Goal: Task Accomplishment & Management: Manage account settings

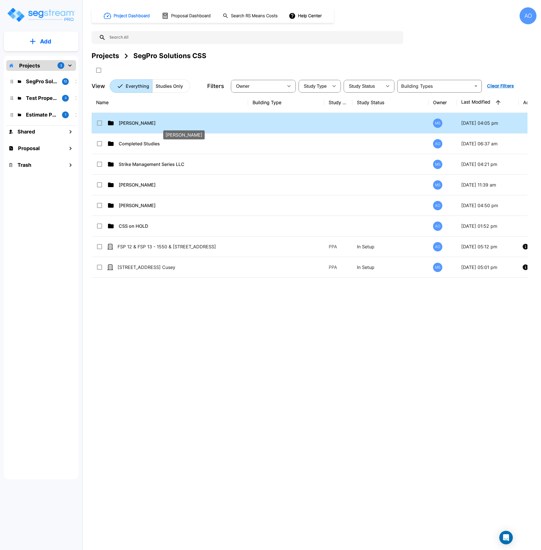
click at [139, 121] on p "[PERSON_NAME]" at bounding box center [183, 123] width 128 height 7
checkbox input "true"
click at [139, 121] on p "[PERSON_NAME]" at bounding box center [183, 123] width 128 height 7
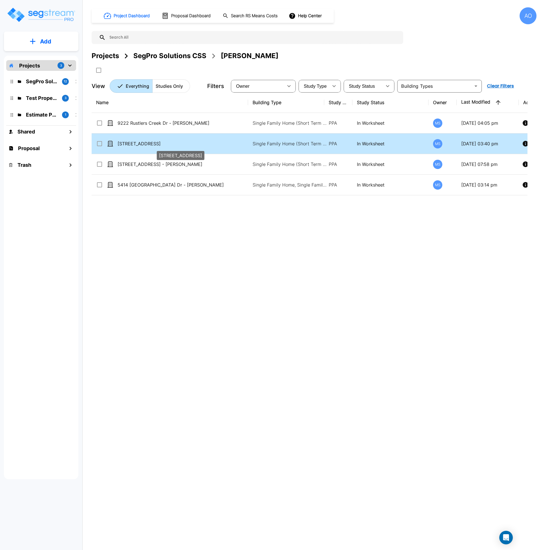
click at [155, 142] on p "[STREET_ADDRESS]" at bounding box center [182, 143] width 128 height 7
checkbox input "true"
click at [155, 142] on p "[STREET_ADDRESS]" at bounding box center [182, 143] width 128 height 7
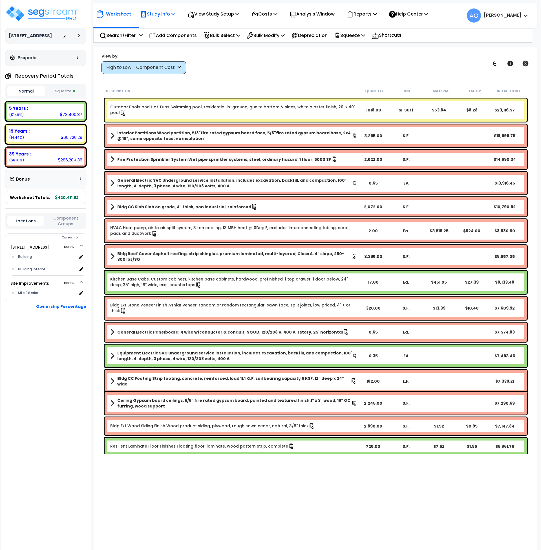
click at [161, 13] on p "Study Info" at bounding box center [157, 14] width 35 height 8
click at [160, 27] on link "Study Setup" at bounding box center [165, 26] width 56 height 11
click at [45, 13] on img at bounding box center [41, 13] width 73 height 17
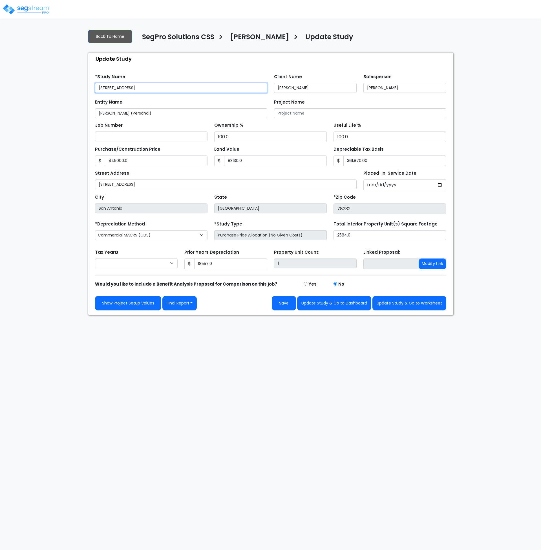
type input "445,000.0"
type input "83,130.0"
type input "18,557.0"
select select "2024"
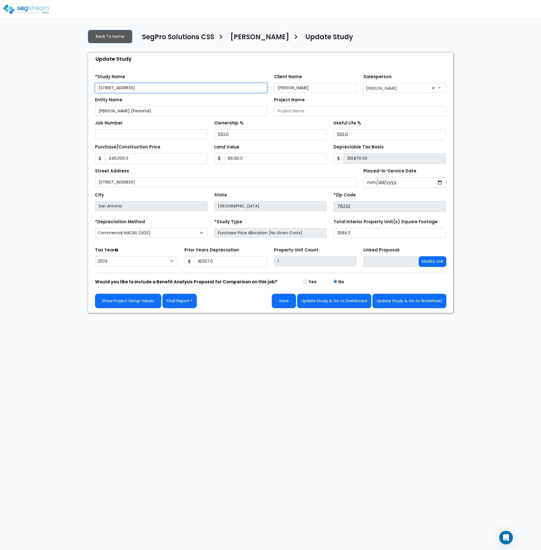
click at [99, 89] on input "13638 Liberty Oak St" at bounding box center [181, 88] width 172 height 10
type input "Antonio Salcedo - 13638 Liberty Oak St"
click at [281, 299] on button "Save" at bounding box center [284, 301] width 24 height 14
type input "445000"
type input "83130"
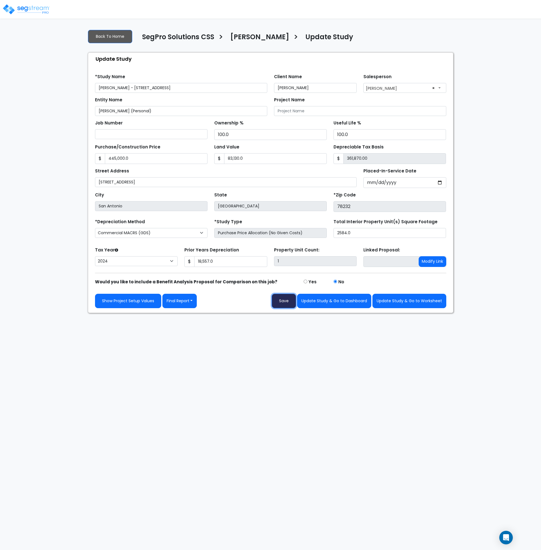
type input "18557"
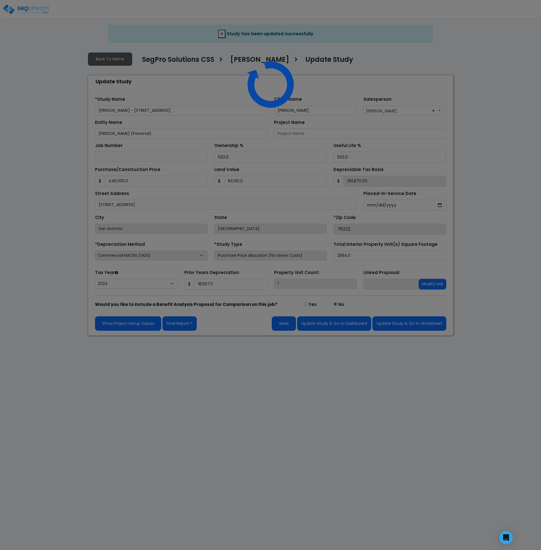
select select "2024"
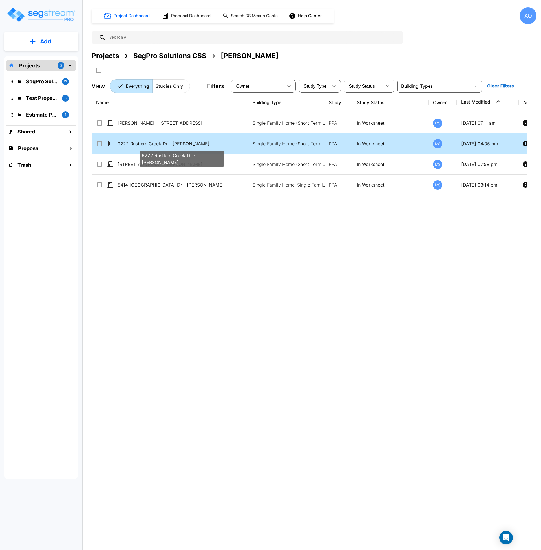
click at [161, 141] on p "9222 Rustlers Creek Dr - [PERSON_NAME]" at bounding box center [182, 143] width 128 height 7
checkbox input "true"
click at [161, 141] on p "9222 Rustlers Creek Dr - [PERSON_NAME]" at bounding box center [182, 143] width 128 height 7
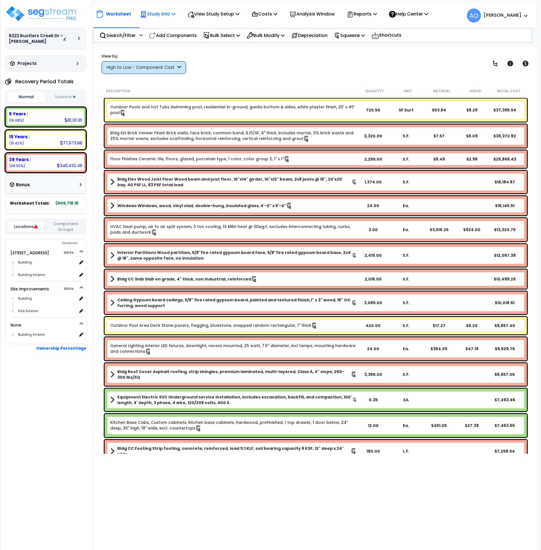
click at [162, 14] on p "Study Info" at bounding box center [157, 14] width 35 height 8
click at [163, 28] on link "Study Setup" at bounding box center [165, 26] width 56 height 11
click at [42, 11] on img at bounding box center [41, 13] width 73 height 17
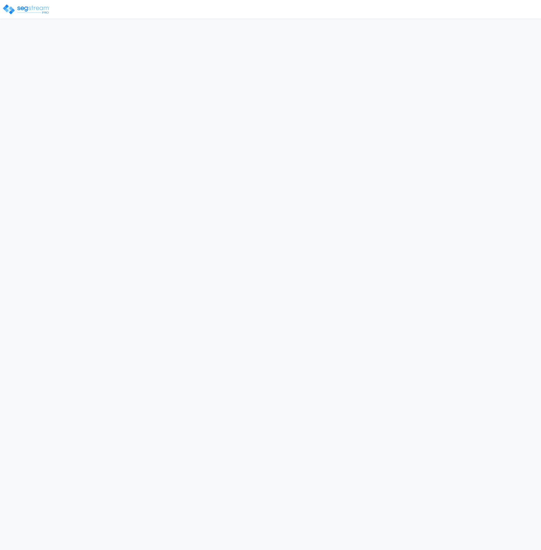
select select "2024"
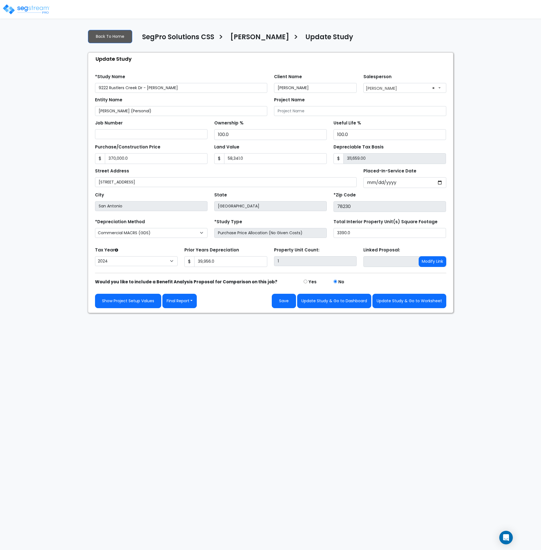
drag, startPoint x: 184, startPoint y: 87, endPoint x: 141, endPoint y: 90, distance: 43.5
click at [141, 90] on input "9222 Rustlers Creek Dr - [PERSON_NAME]" at bounding box center [181, 88] width 172 height 10
drag, startPoint x: 98, startPoint y: 86, endPoint x: 107, endPoint y: 102, distance: 17.8
click at [99, 86] on input "9222 Rustlers Creek De" at bounding box center [181, 88] width 172 height 10
drag, startPoint x: 105, startPoint y: 88, endPoint x: 87, endPoint y: 88, distance: 17.8
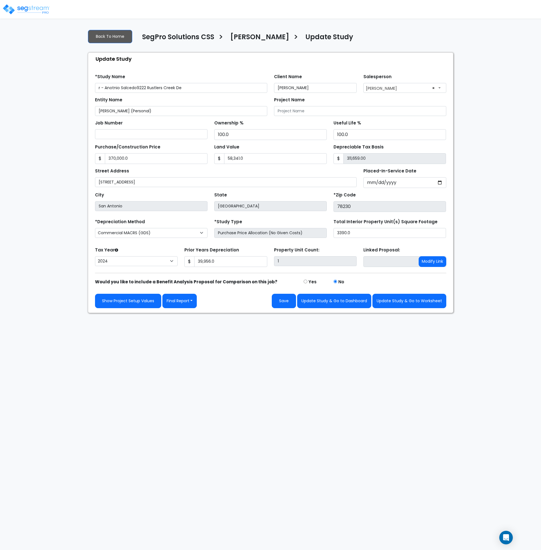
click at [87, 88] on div "Back To Home SegPro Solutions CSS > [PERSON_NAME] > Update Study Update Study F…" at bounding box center [271, 169] width 372 height 288
drag, startPoint x: 132, startPoint y: 88, endPoint x: 132, endPoint y: 91, distance: 3.4
click at [132, 89] on input "Anotnio Salcedo9222 Rustlers Creek De" at bounding box center [181, 88] width 172 height 10
type input "[PERSON_NAME] - 9222 Rustlers Creek De"
click at [289, 303] on button "Save" at bounding box center [284, 301] width 24 height 14
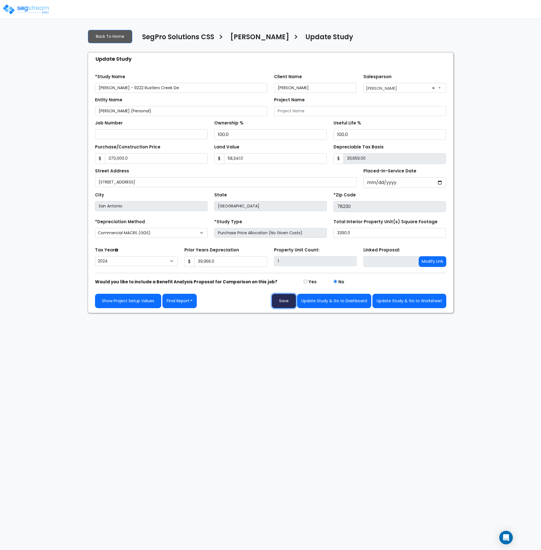
type input "370000"
type input "58341"
type input "39956"
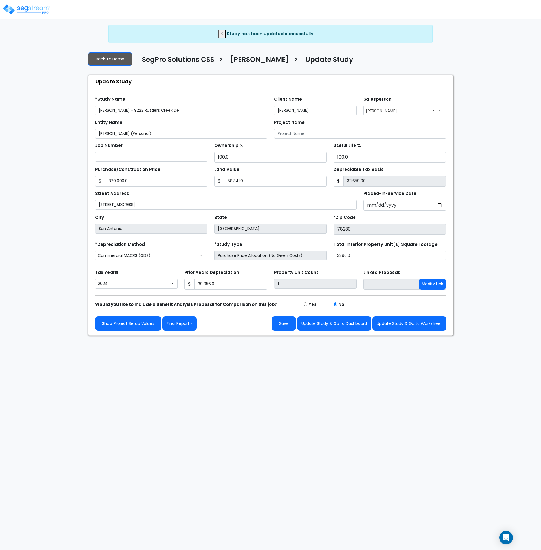
select select "2024"
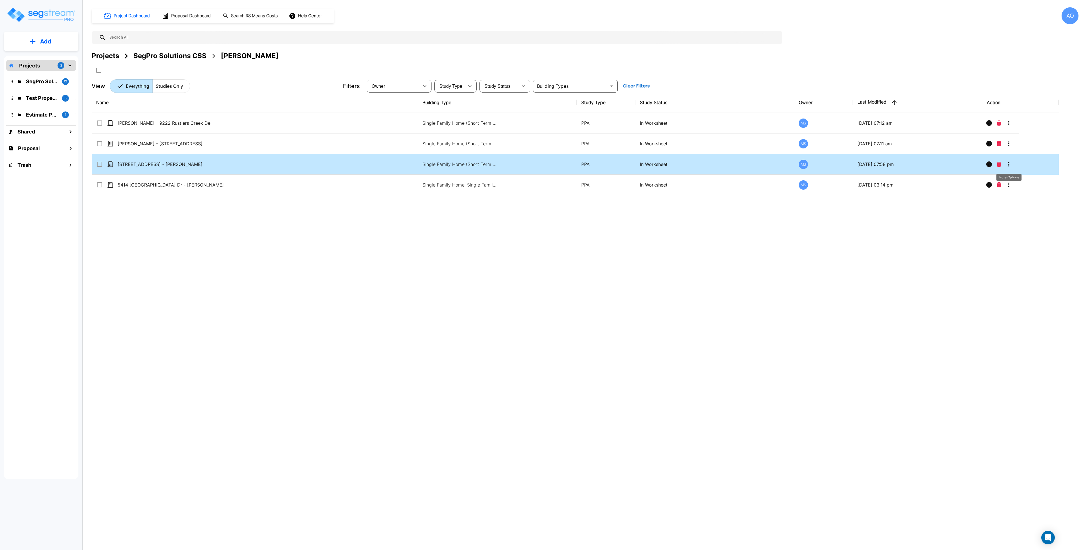
click at [1010, 163] on icon "More-Options" at bounding box center [1009, 164] width 7 height 7
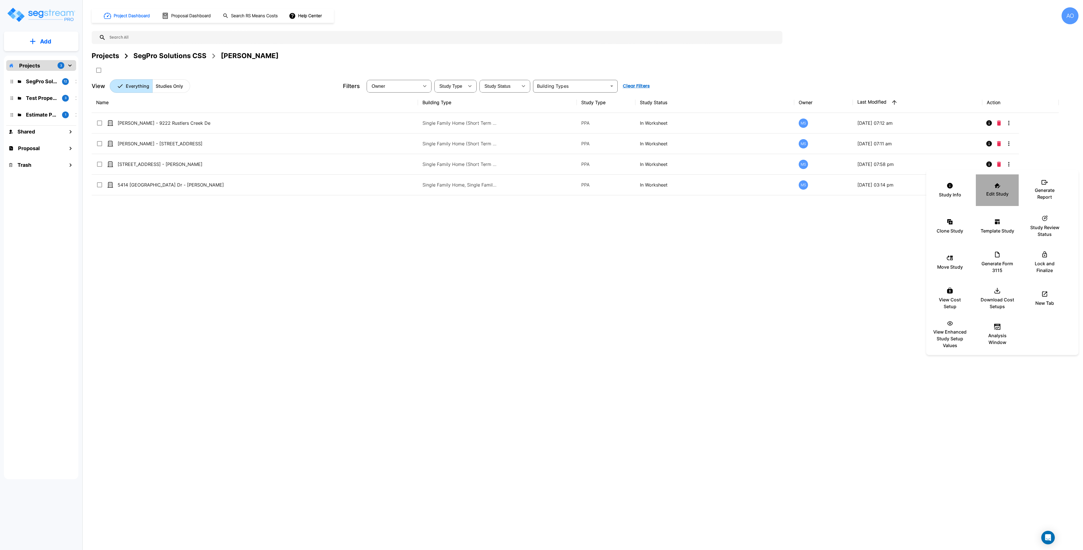
click at [995, 190] on p "Edit Study" at bounding box center [998, 193] width 22 height 7
click at [682, 278] on div at bounding box center [541, 275] width 1083 height 550
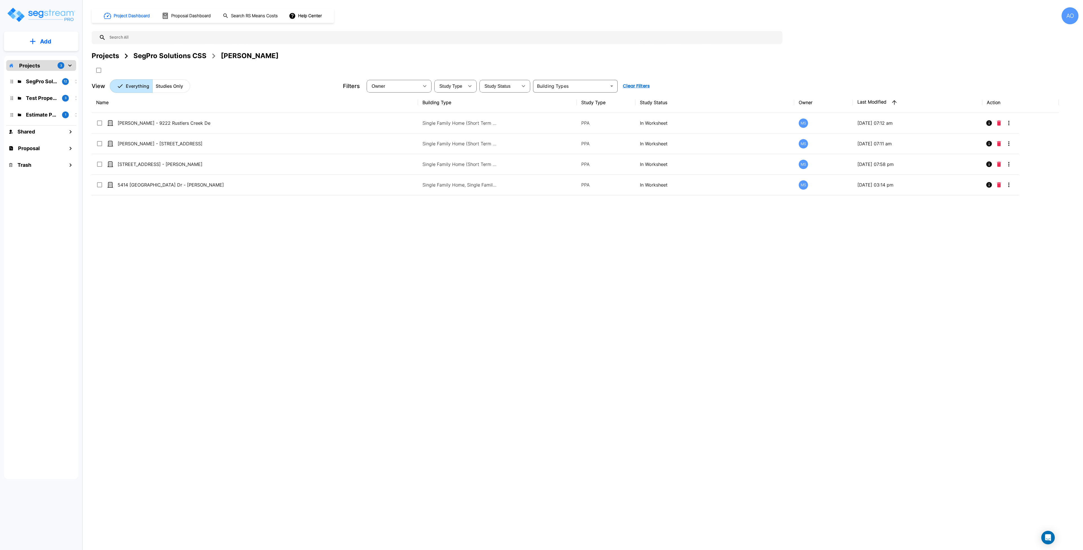
drag, startPoint x: 56, startPoint y: 12, endPoint x: 60, endPoint y: 19, distance: 8.8
click at [56, 12] on img "mailbox folders" at bounding box center [40, 15] width 69 height 16
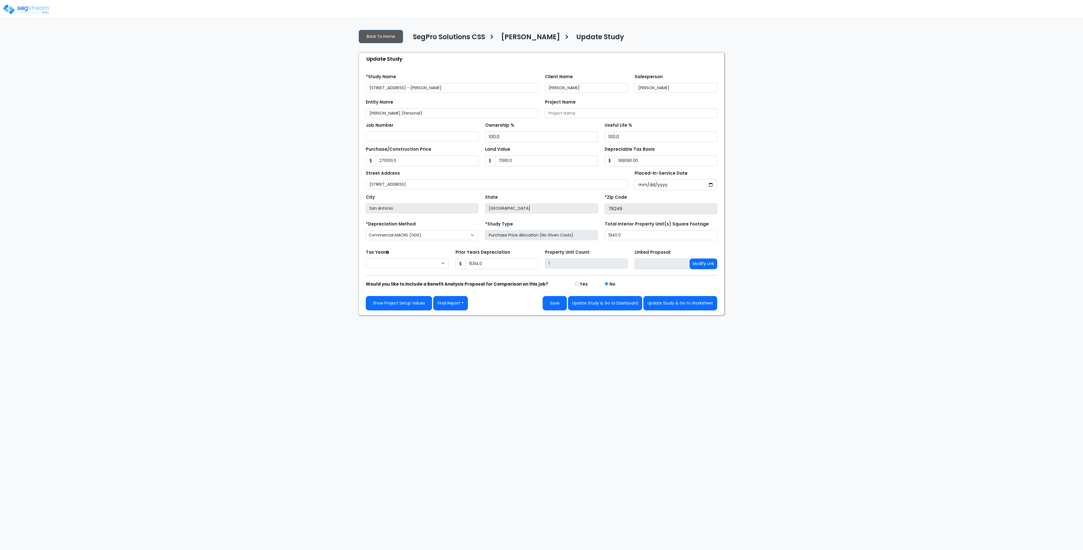
type input "271,000.0"
type input "71,910.0"
type input "199,090.00"
type input "15,314.0"
select select "2024"
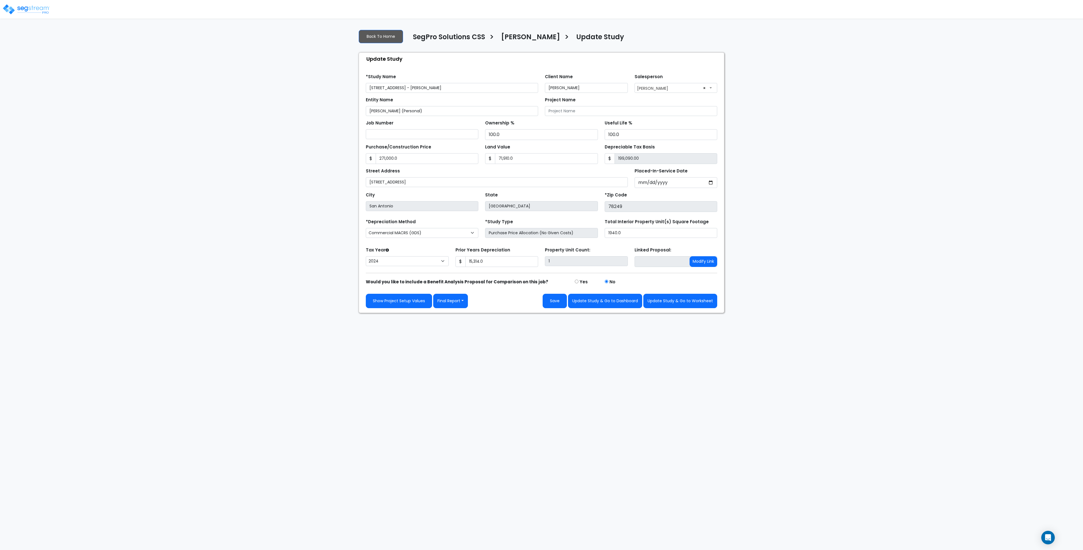
drag, startPoint x: 455, startPoint y: 88, endPoint x: 410, endPoint y: 89, distance: 45.5
click at [410, 88] on input "6134 Lyngrove Street - Antonio Salcedo" at bounding box center [452, 88] width 172 height 10
click at [369, 85] on input "6134 Lyngrove Street" at bounding box center [452, 88] width 172 height 10
drag, startPoint x: 374, startPoint y: 87, endPoint x: 330, endPoint y: 88, distance: 44.0
click at [330, 88] on div "We are Building your Study. So please grab a coffee and let us do the heavy lif…" at bounding box center [541, 169] width 1083 height 288
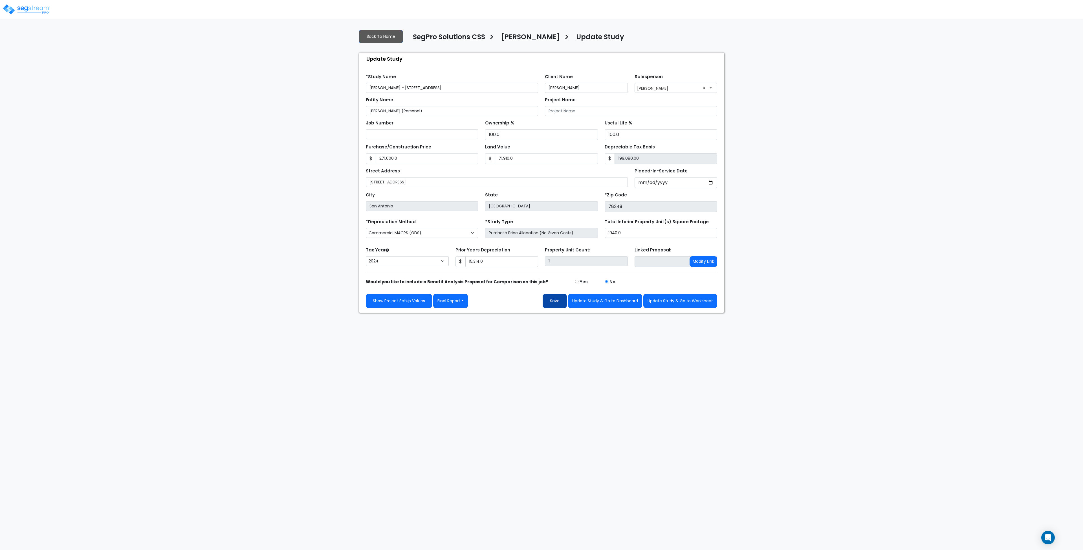
type input "[PERSON_NAME] - [STREET_ADDRESS]"
click at [556, 303] on button "Save" at bounding box center [555, 301] width 24 height 14
type input "271000"
type input "71910"
type input "15314"
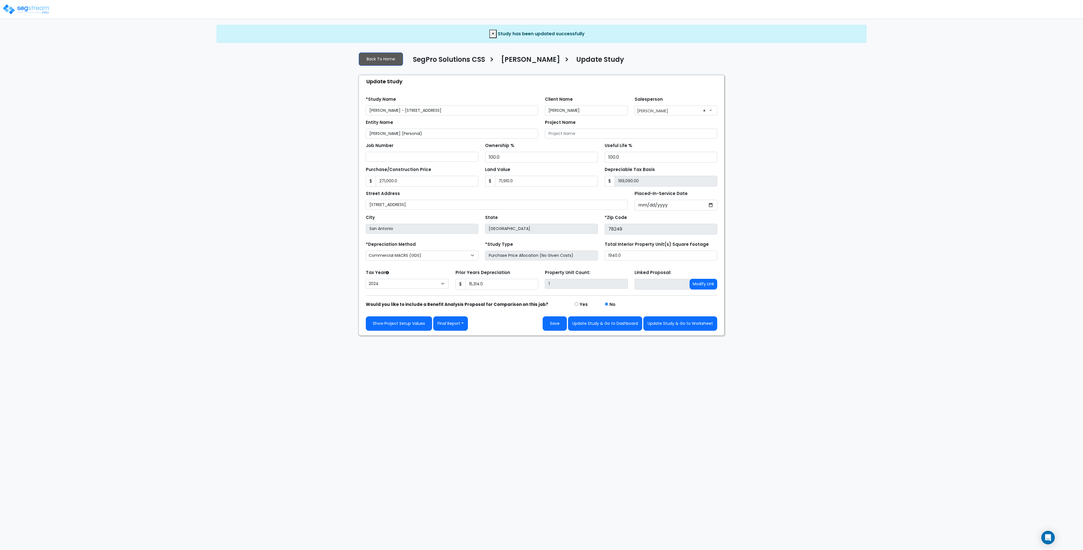
select select "2024"
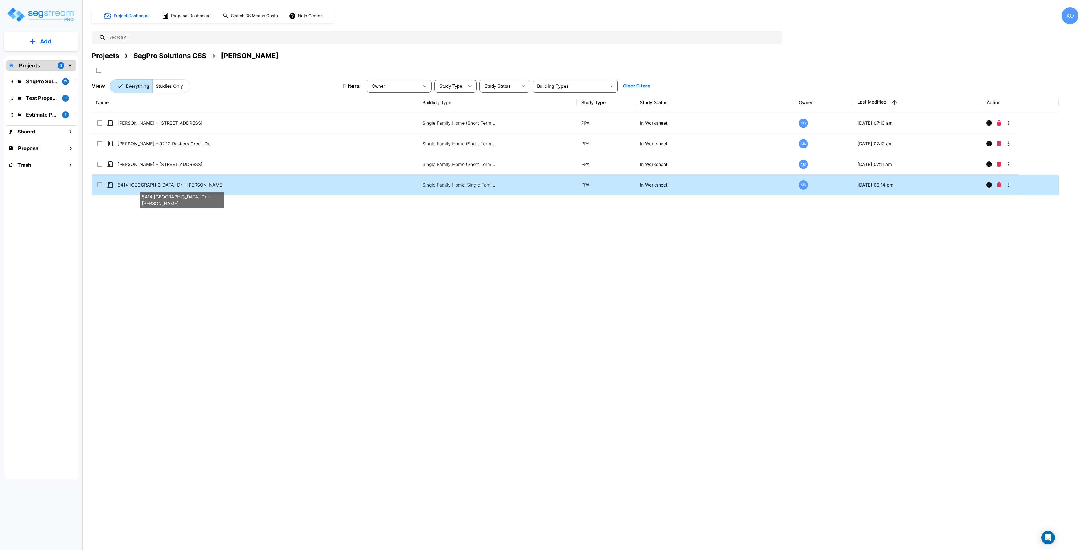
click at [151, 185] on p "5414 [GEOGRAPHIC_DATA] Dr - [PERSON_NAME]" at bounding box center [182, 184] width 128 height 7
click at [151, 185] on p "5414 Lancashire Dr - Antonio Salcedo" at bounding box center [182, 184] width 128 height 7
checkbox input "false"
click at [151, 185] on p "5414 Lancashire Dr - Antonio Salcedo" at bounding box center [182, 184] width 128 height 7
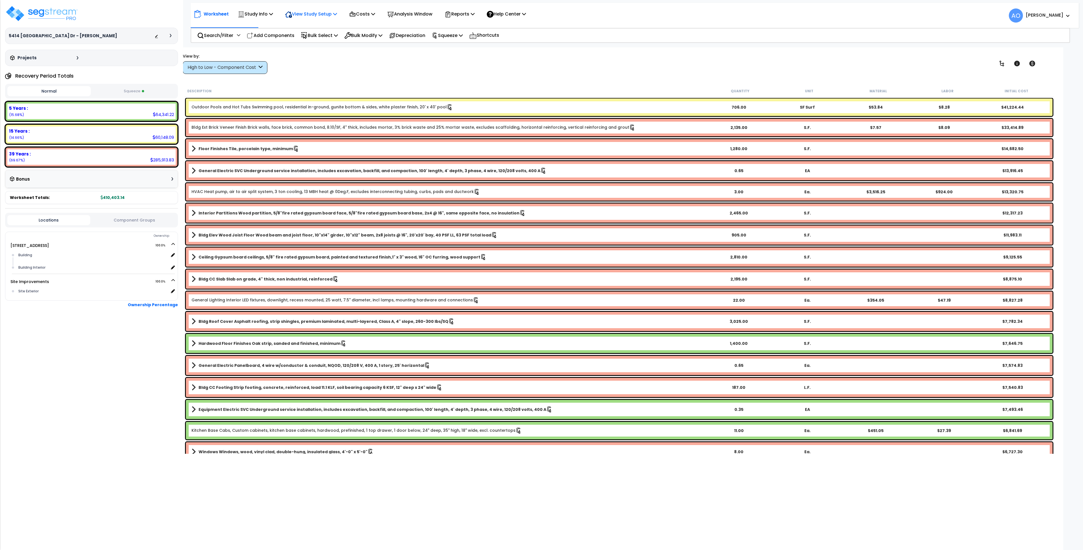
click at [305, 16] on p "View Study Setup" at bounding box center [311, 14] width 52 height 8
click at [268, 16] on p "Study Info" at bounding box center [255, 14] width 35 height 8
click at [264, 27] on link "Study Setup" at bounding box center [263, 26] width 56 height 11
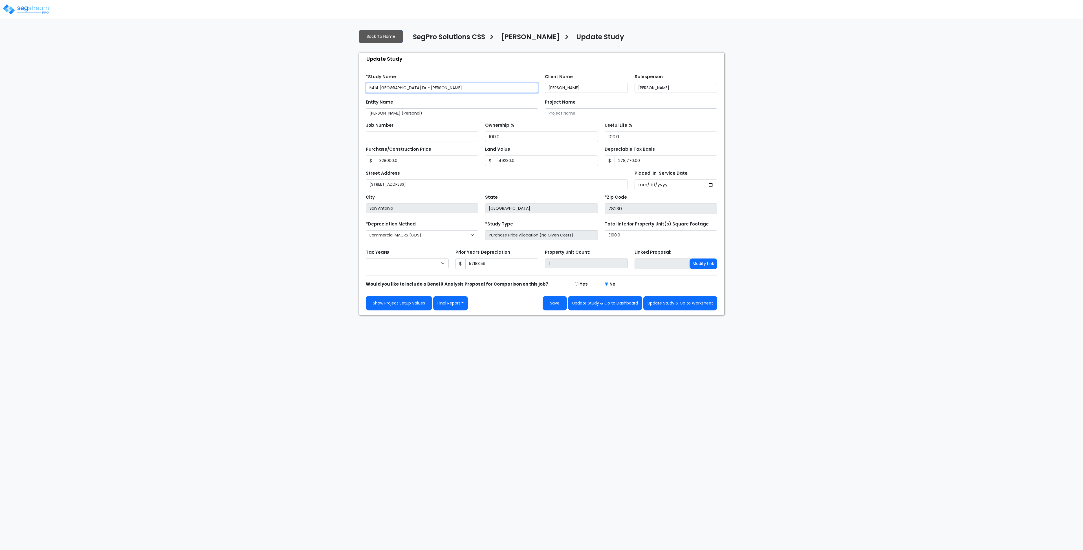
type input "328,000.0"
type input "49,230.0"
type input "57,183.59"
select select "2024"
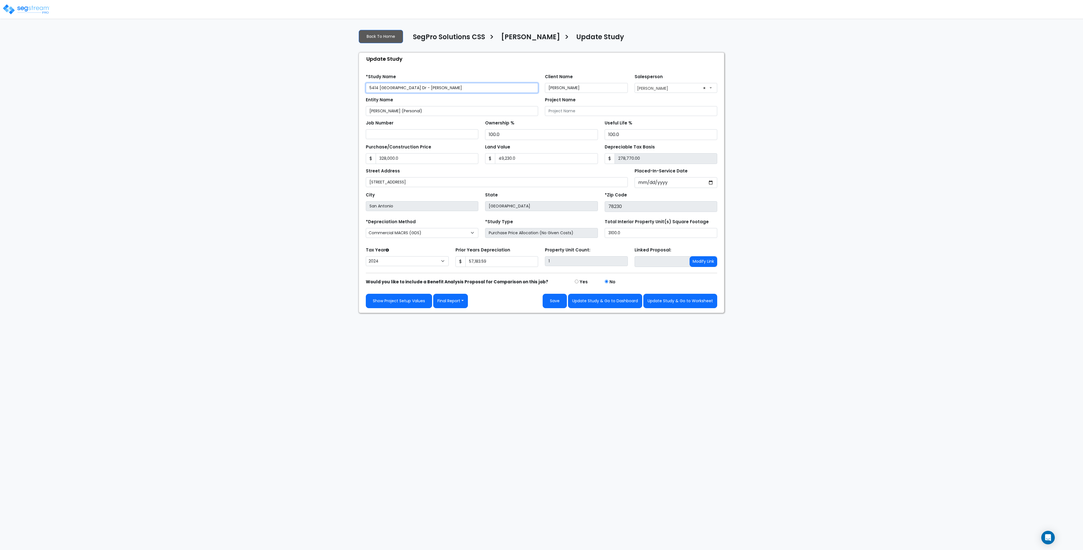
drag, startPoint x: 451, startPoint y: 87, endPoint x: 406, endPoint y: 86, distance: 44.6
click at [406, 86] on input "5414 [GEOGRAPHIC_DATA] Dr - [PERSON_NAME]" at bounding box center [452, 88] width 172 height 10
click at [367, 86] on input "[STREET_ADDRESS]" at bounding box center [452, 88] width 172 height 10
paste input "- [PERSON_NAME]"
drag, startPoint x: 374, startPoint y: 87, endPoint x: 341, endPoint y: 97, distance: 35.3
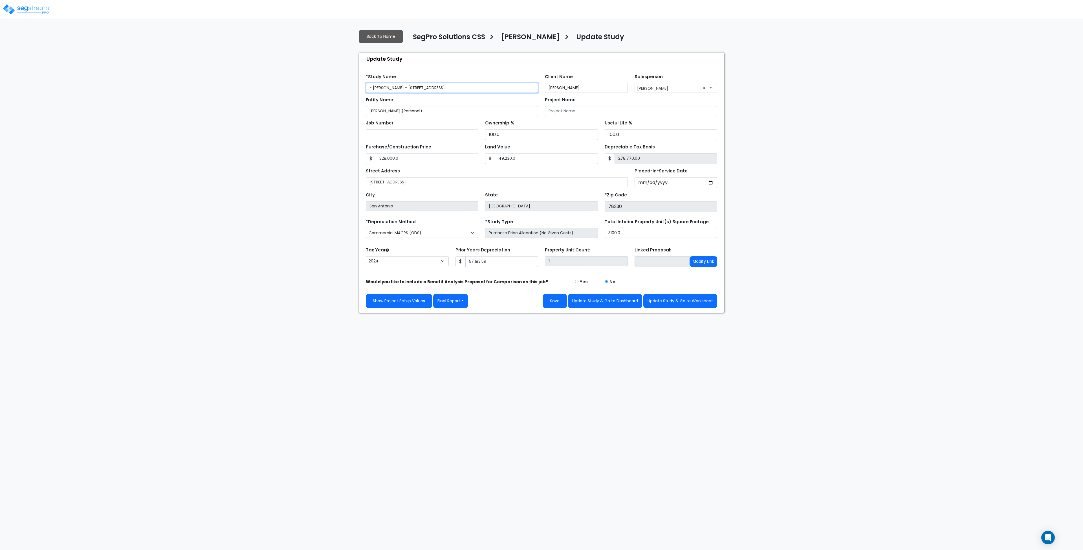
click at [341, 97] on div "We are Building your Study. So please grab a coffee and let us do the heavy lif…" at bounding box center [541, 169] width 1083 height 288
type input "[PERSON_NAME] - [STREET_ADDRESS]"
click at [556, 300] on button "Save" at bounding box center [555, 301] width 24 height 14
type input "328000"
type input "49230"
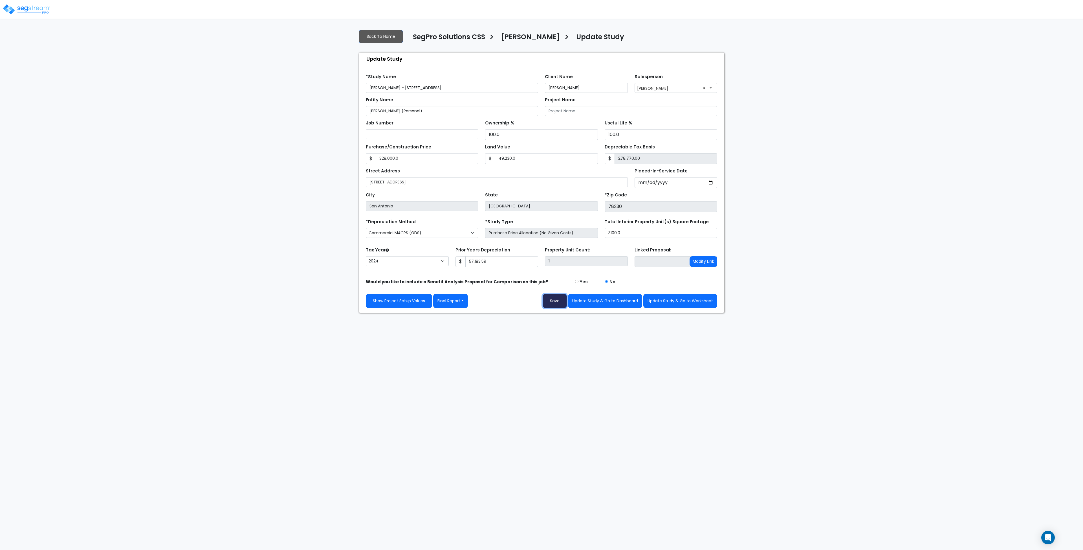
type input "57183.59"
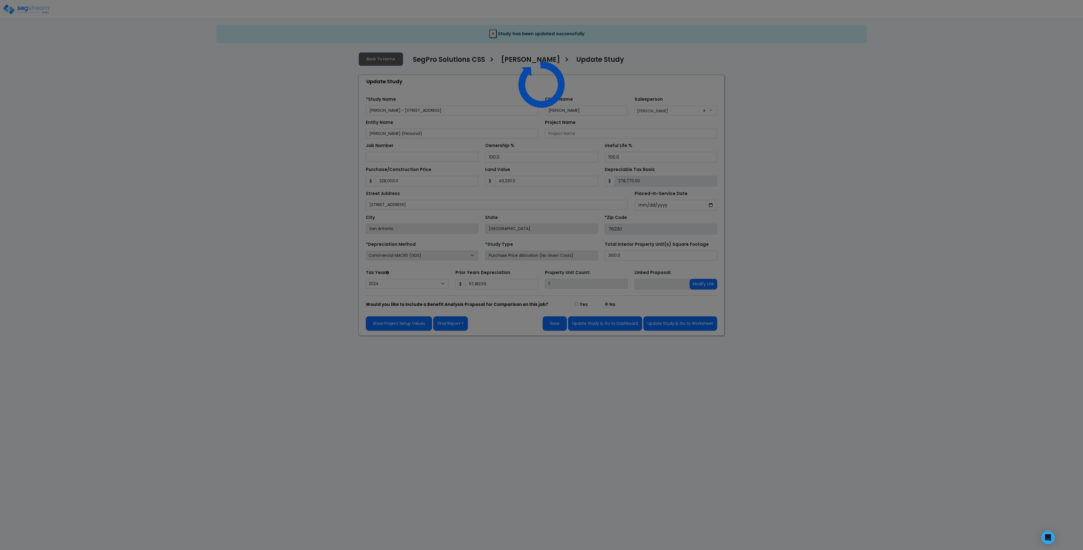
select select "2024"
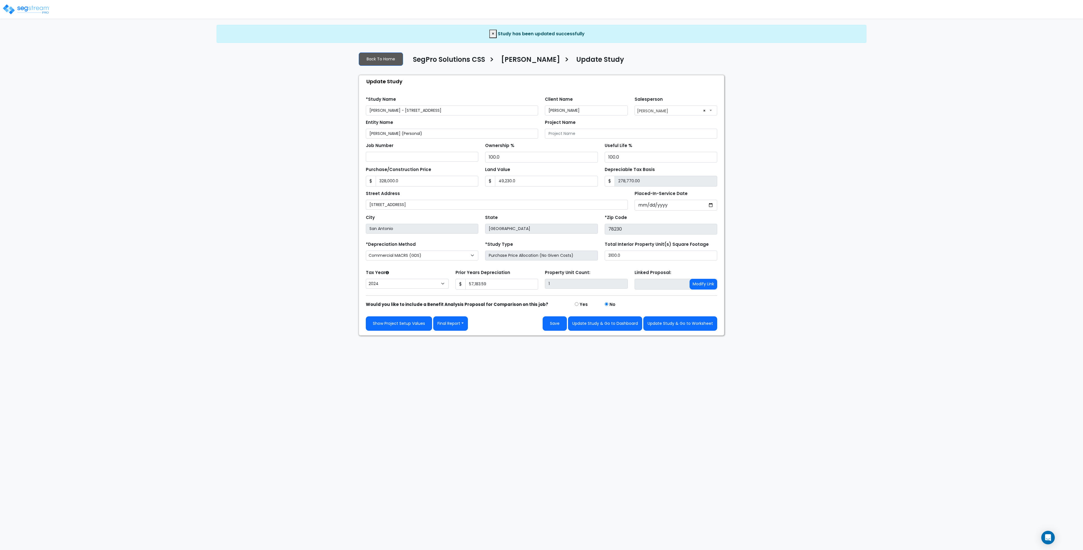
click at [32, 8] on img at bounding box center [26, 9] width 48 height 11
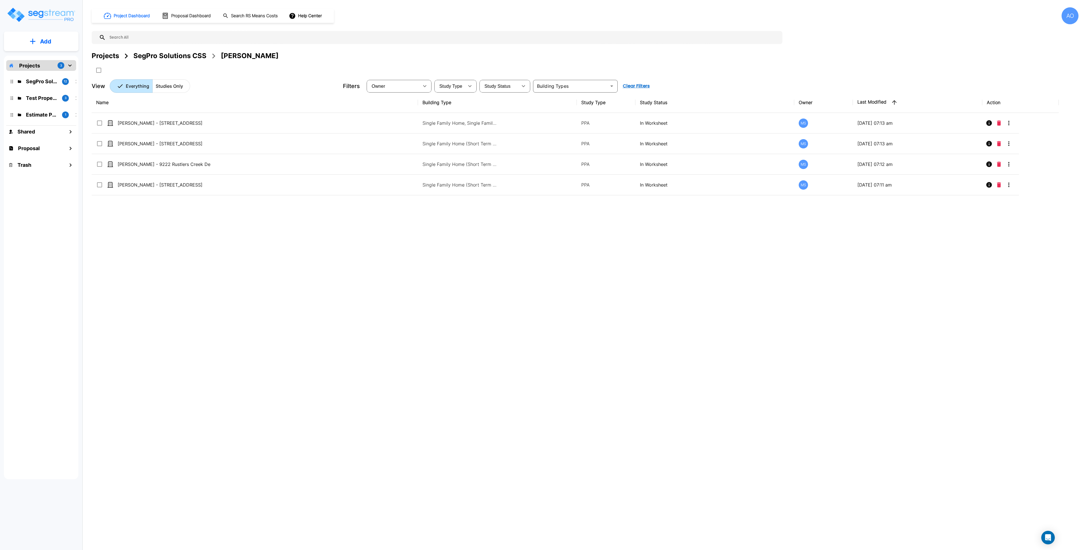
click at [334, 273] on div "Name Building Type Study Type Study Status Owner Last Modified Action [PERSON_N…" at bounding box center [575, 262] width 967 height 341
click at [188, 56] on div "SegPro Solutions CSS" at bounding box center [169, 56] width 73 height 10
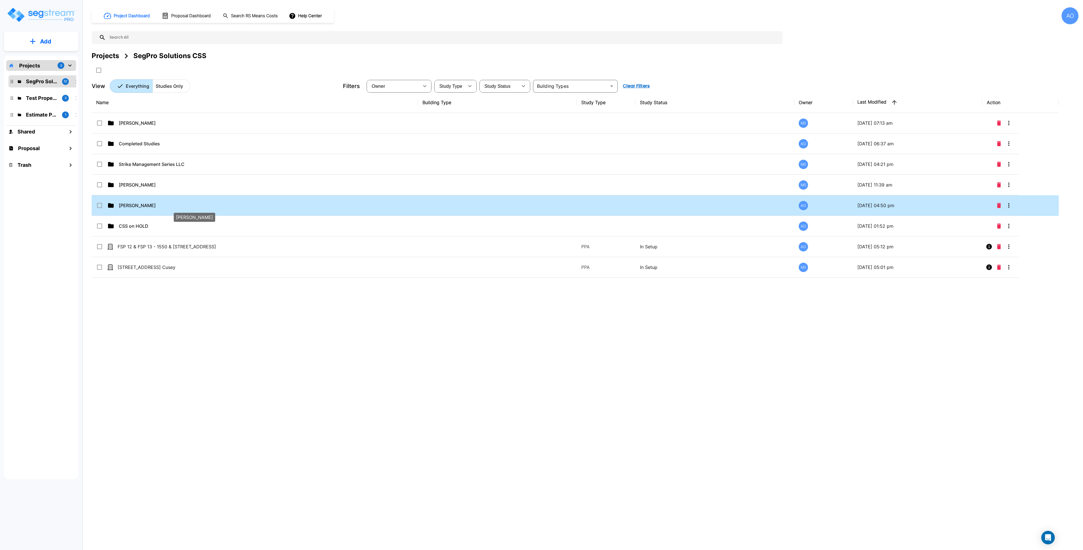
click at [136, 206] on p "[PERSON_NAME]" at bounding box center [183, 205] width 128 height 7
checkbox input "true"
click at [137, 206] on p "[PERSON_NAME]" at bounding box center [183, 205] width 128 height 7
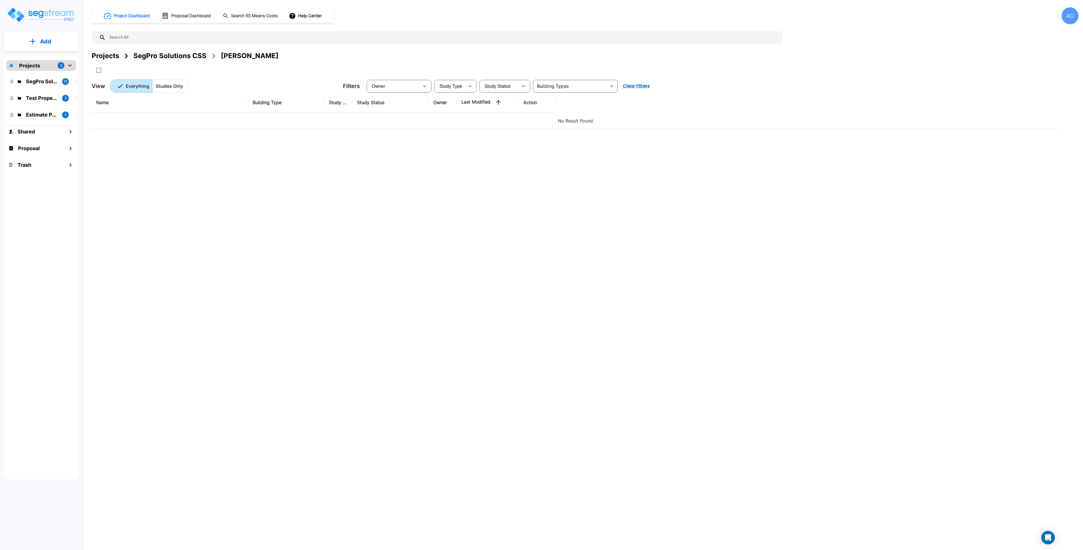
click at [27, 13] on img "mailbox folders" at bounding box center [40, 15] width 69 height 16
click at [157, 58] on div "SegPro Solutions CSS" at bounding box center [169, 56] width 73 height 10
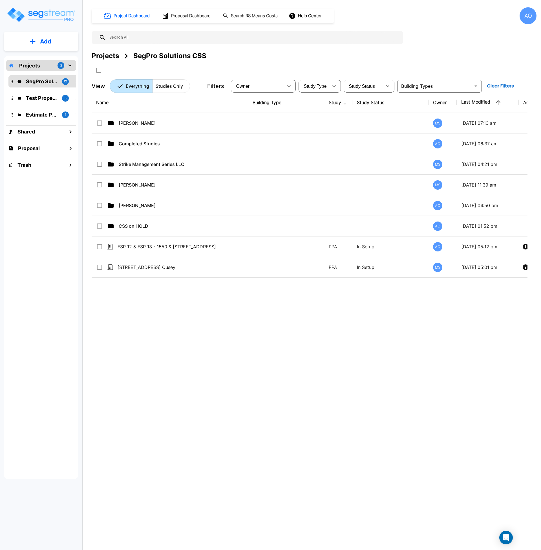
click at [210, 344] on div "Name Building Type Study Type Study Status Owner Last Modified Action [PERSON_N…" at bounding box center [310, 262] width 436 height 341
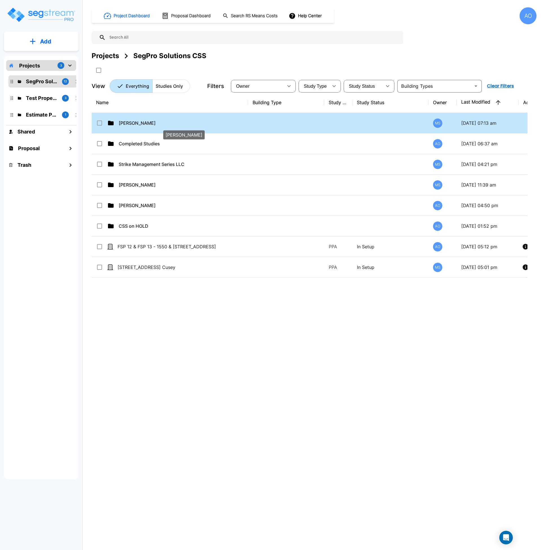
click at [137, 125] on p "[PERSON_NAME]" at bounding box center [183, 123] width 128 height 7
checkbox input "true"
click at [137, 125] on p "[PERSON_NAME]" at bounding box center [183, 123] width 128 height 7
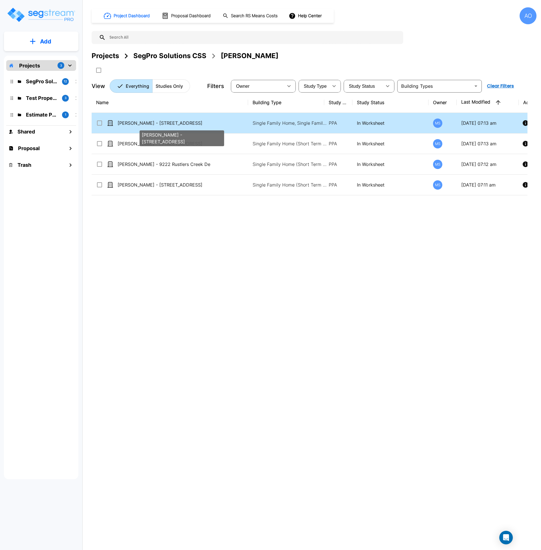
click at [156, 122] on p "[PERSON_NAME] - [STREET_ADDRESS]" at bounding box center [182, 123] width 128 height 7
checkbox input "true"
click at [156, 122] on p "[PERSON_NAME] - [STREET_ADDRESS]" at bounding box center [182, 123] width 128 height 7
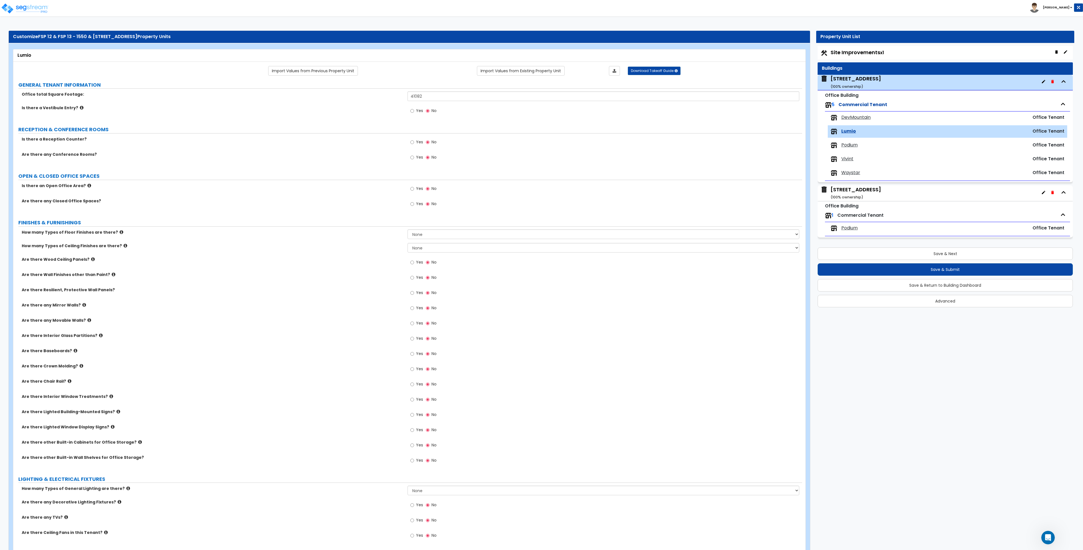
scroll to position [1, 0]
click at [19, 5] on img at bounding box center [25, 8] width 48 height 11
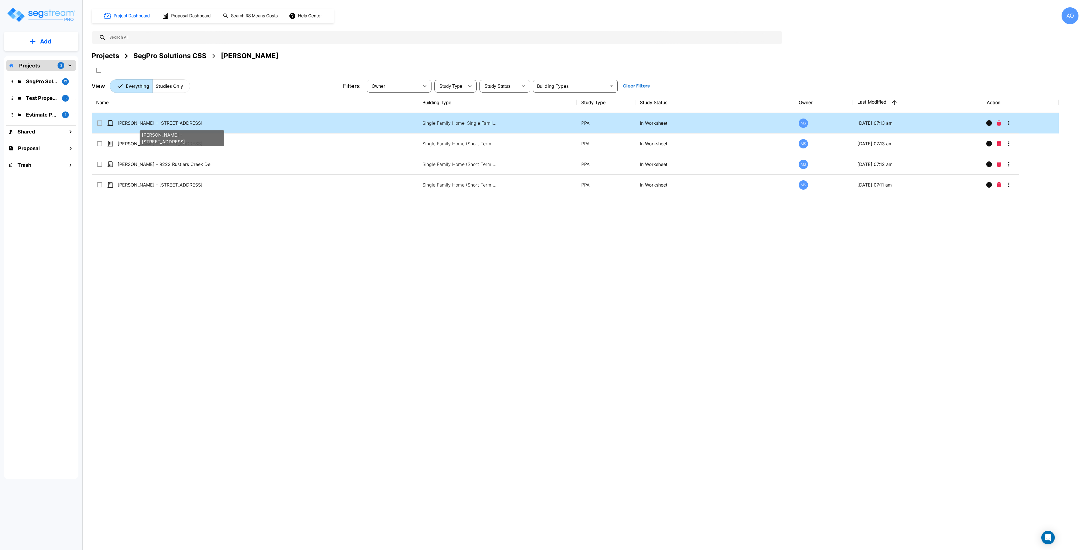
click at [173, 124] on p "[PERSON_NAME] - [STREET_ADDRESS]" at bounding box center [182, 123] width 128 height 7
checkbox input "true"
click at [173, 124] on p "[PERSON_NAME] - [STREET_ADDRESS]" at bounding box center [182, 123] width 128 height 7
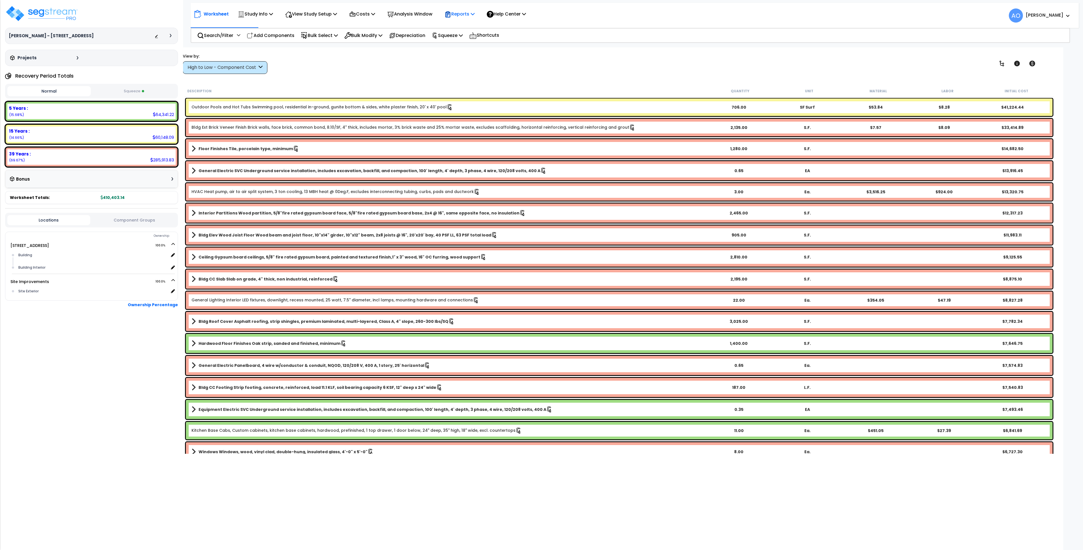
click at [471, 9] on div "Reports" at bounding box center [460, 13] width 30 height 13
click at [474, 37] on link "Manage Report Images" at bounding box center [470, 38] width 56 height 11
click at [467, 15] on p "Reports" at bounding box center [460, 14] width 30 height 8
click at [475, 52] on link "Manage Report Custom Fields" at bounding box center [470, 53] width 56 height 17
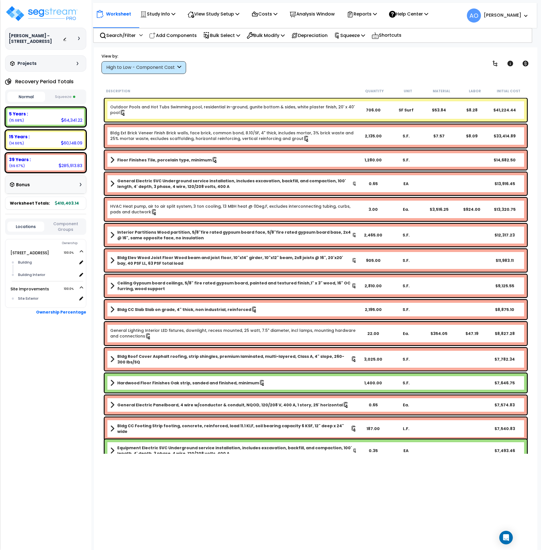
click at [323, 16] on p "Analysis Window" at bounding box center [312, 14] width 45 height 8
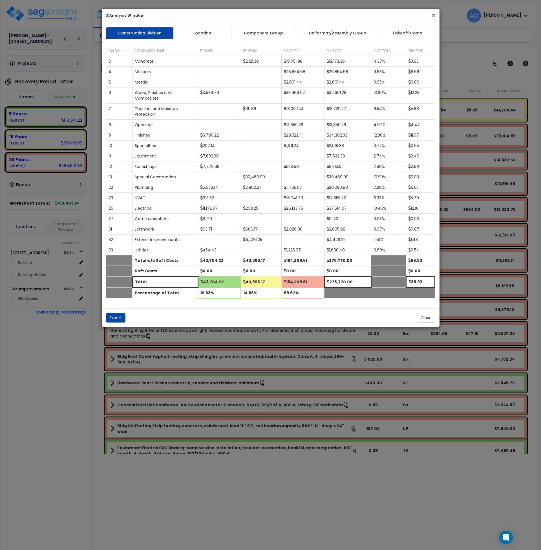
click at [434, 15] on button "×" at bounding box center [434, 15] width 4 height 6
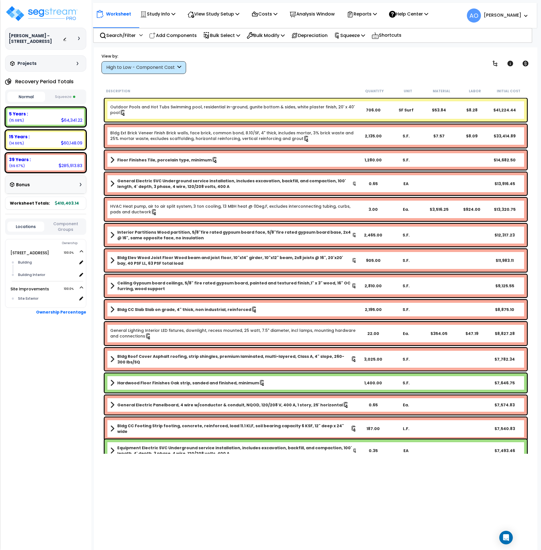
click at [154, 67] on div "High to Low - Component Cost" at bounding box center [141, 67] width 70 height 6
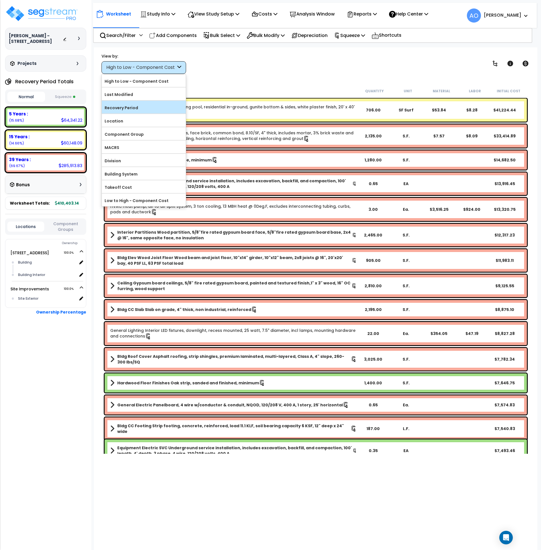
click at [126, 108] on label "Recovery Period" at bounding box center [144, 108] width 84 height 8
click at [0, 0] on input "Recovery Period" at bounding box center [0, 0] width 0 height 0
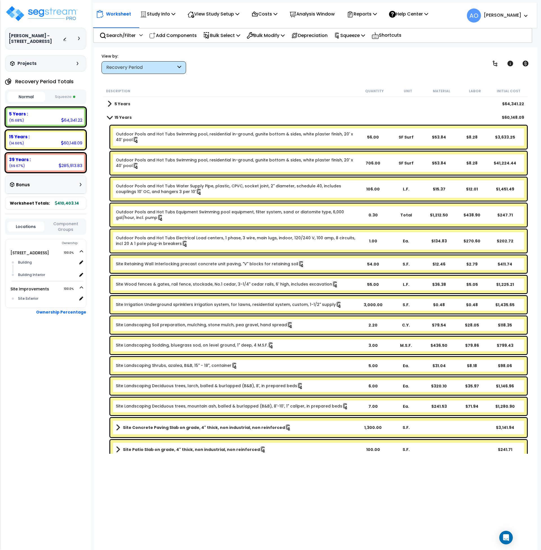
click at [72, 99] on button "Squeeze" at bounding box center [66, 97] width 38 height 10
click at [120, 101] on b "5 Years" at bounding box center [123, 104] width 16 height 6
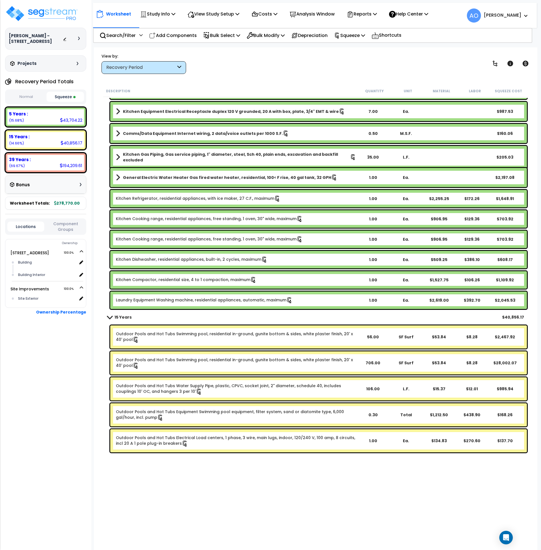
scroll to position [855, 0]
click at [316, 22] on div "Worksheet Study Info Study Setup Add Property Unit Template study Clone study AO" at bounding box center [315, 13] width 444 height 20
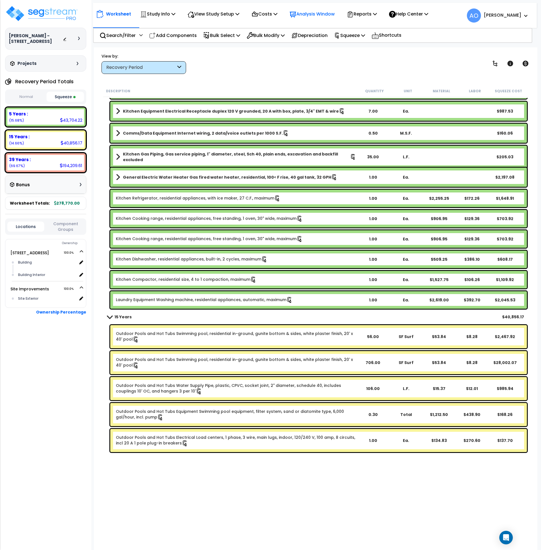
click at [316, 16] on p "Analysis Window" at bounding box center [312, 14] width 45 height 8
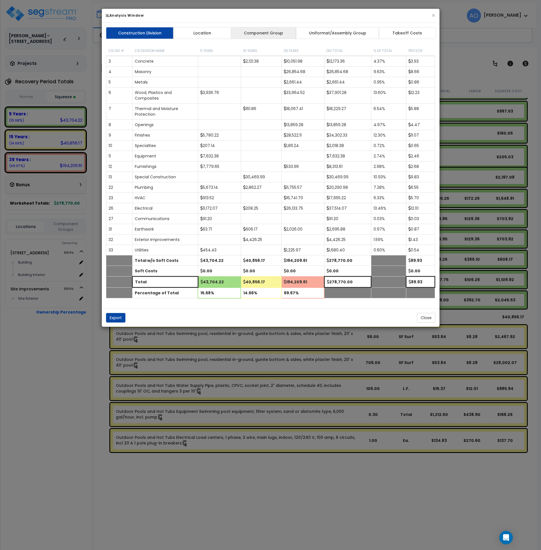
click at [259, 35] on link "Component Group" at bounding box center [263, 33] width 65 height 12
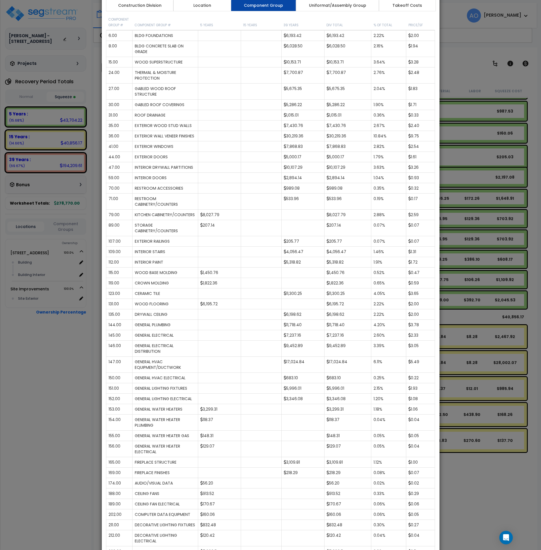
scroll to position [0, 0]
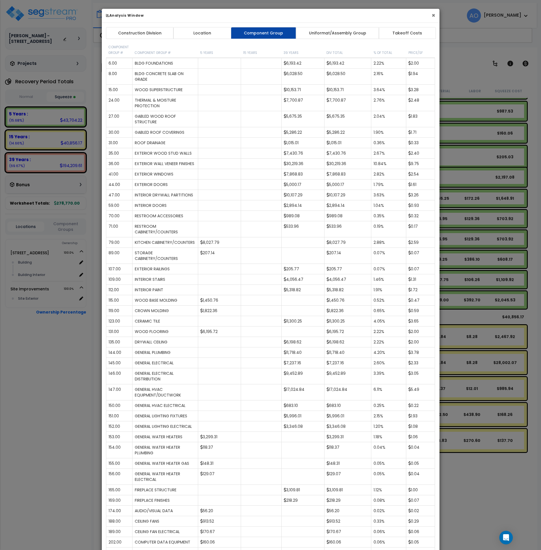
click at [433, 14] on button "×" at bounding box center [434, 15] width 4 height 6
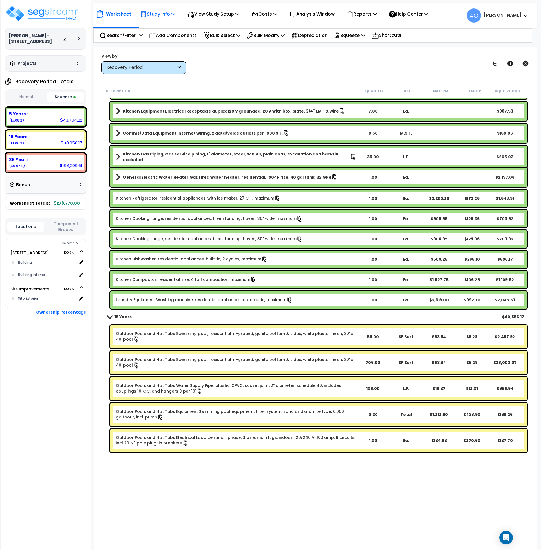
click at [153, 15] on p "Study Info" at bounding box center [157, 14] width 35 height 8
click at [210, 15] on p "View Study Setup" at bounding box center [214, 14] width 52 height 8
click at [212, 39] on link "View Questionnaire" at bounding box center [213, 38] width 56 height 11
click at [322, 14] on p "Analysis Window" at bounding box center [312, 14] width 45 height 8
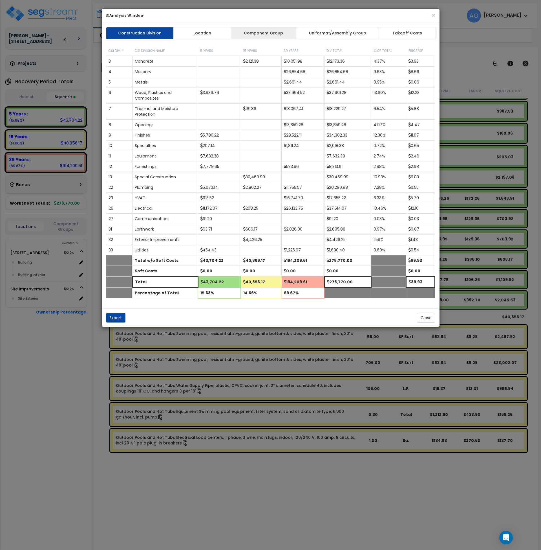
click at [277, 33] on link "Component Group" at bounding box center [263, 33] width 65 height 12
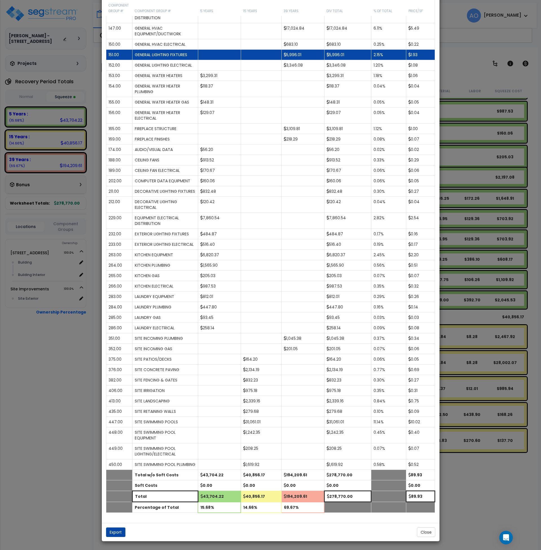
scroll to position [375, 0]
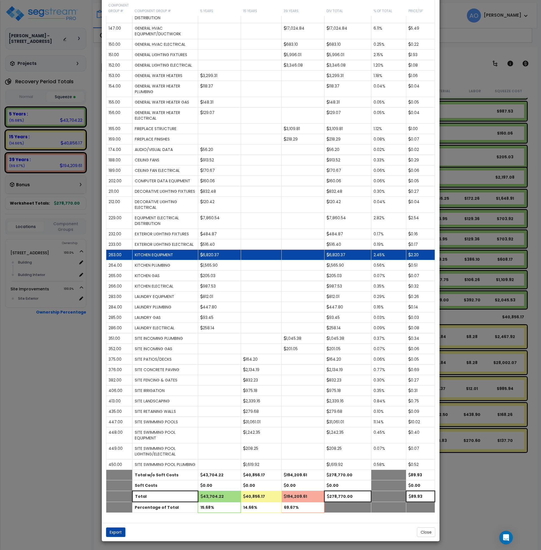
click at [225, 259] on td "6,820.37" at bounding box center [219, 255] width 43 height 10
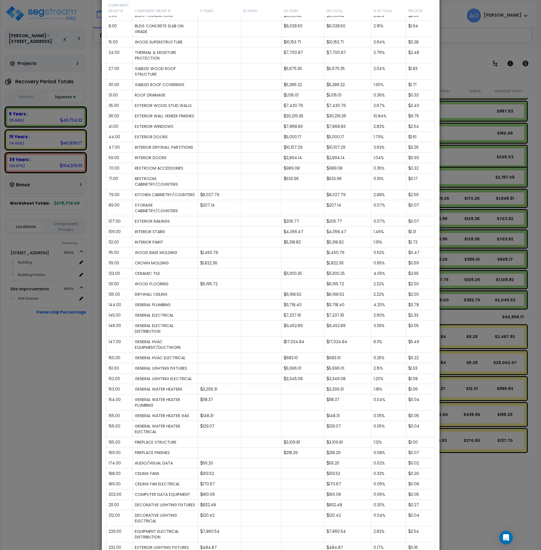
scroll to position [0, 0]
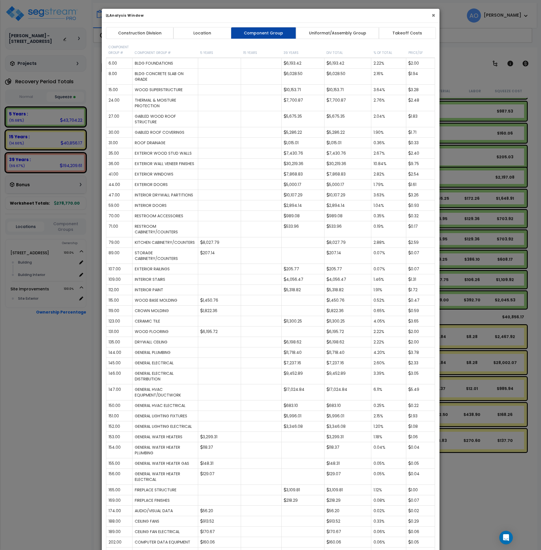
click at [433, 13] on button "×" at bounding box center [434, 15] width 4 height 6
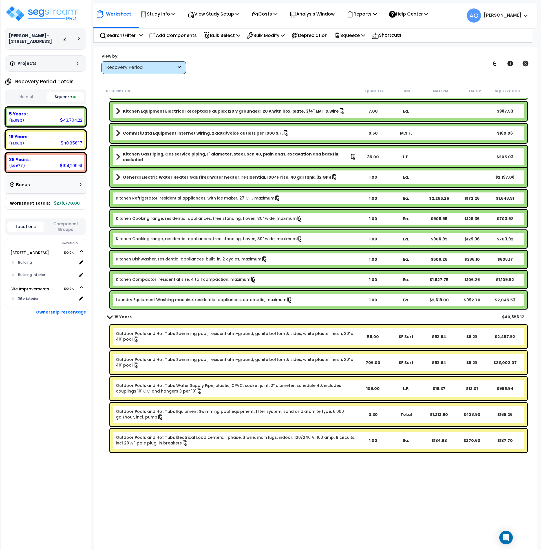
click at [136, 73] on div "Recovery Period" at bounding box center [144, 67] width 85 height 13
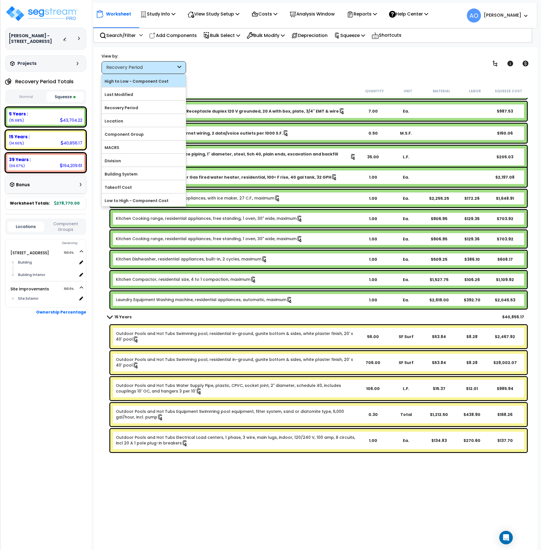
click at [138, 80] on label "High to Low - Component Cost" at bounding box center [144, 81] width 84 height 8
click at [0, 0] on input "High to Low - Component Cost" at bounding box center [0, 0] width 0 height 0
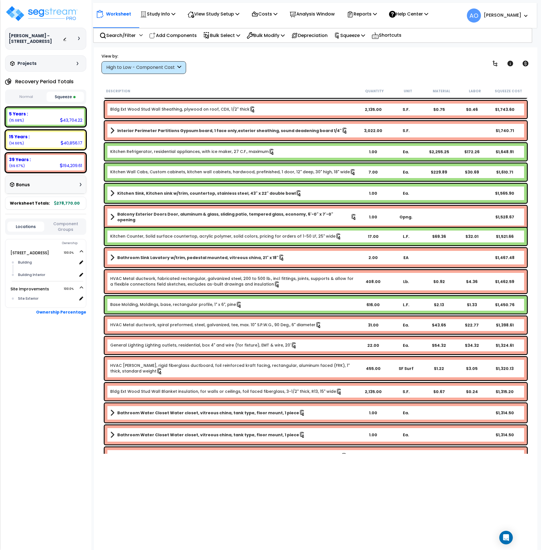
scroll to position [906, 0]
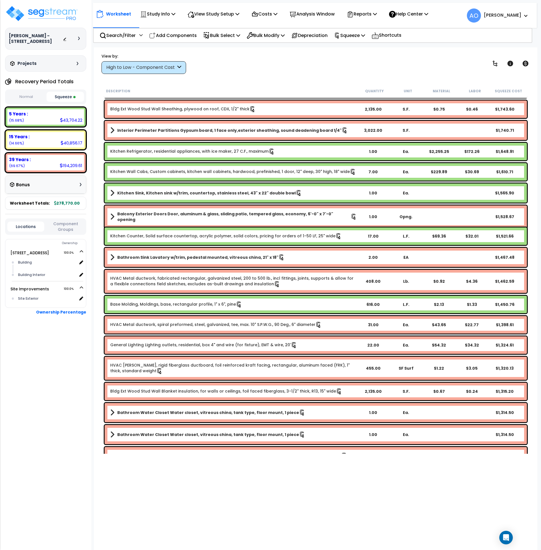
click at [167, 65] on div "High to Low - Component Cost" at bounding box center [141, 67] width 70 height 6
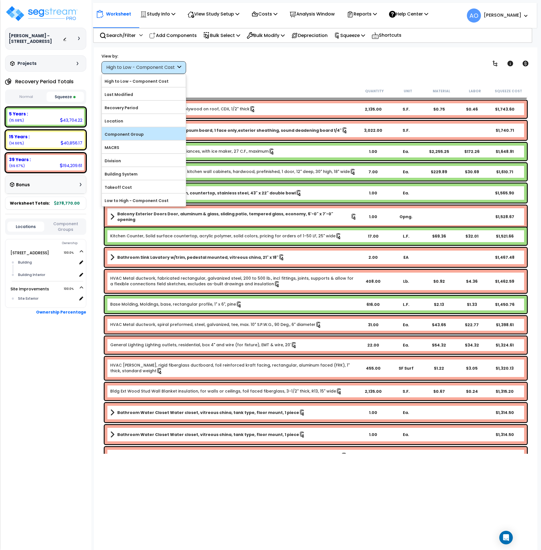
click at [146, 134] on label "Component Group" at bounding box center [144, 134] width 84 height 8
click at [0, 0] on input "Component Group" at bounding box center [0, 0] width 0 height 0
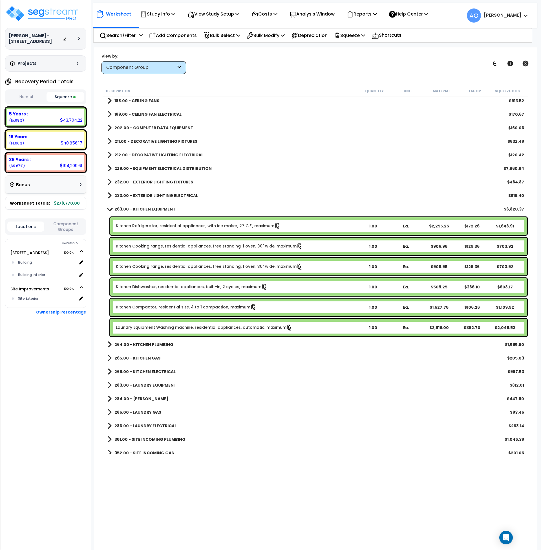
click at [168, 386] on b "283.00 - LAUNDRY EQUIPMENT" at bounding box center [146, 385] width 62 height 6
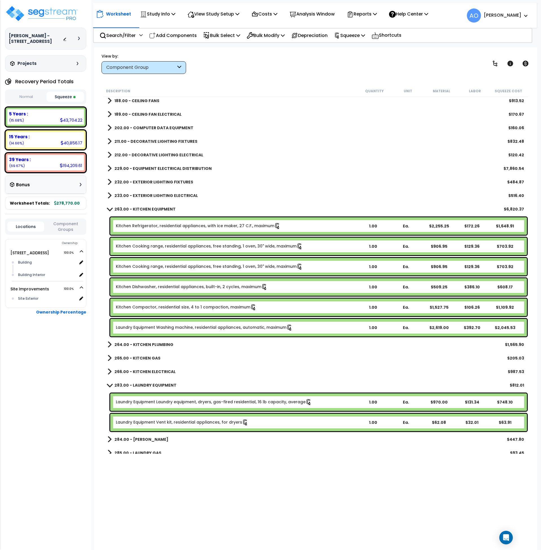
click at [181, 324] on div "Laundry Equipment Washing machine, residential appliances, automatic, maximum 1…" at bounding box center [318, 327] width 417 height 17
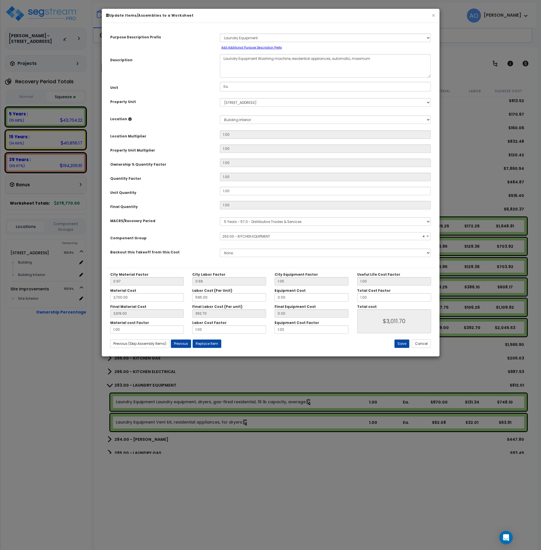
click at [244, 236] on span "× 263.00 - KITCHEN EQUIPMENT" at bounding box center [325, 236] width 211 height 8
select select "45836"
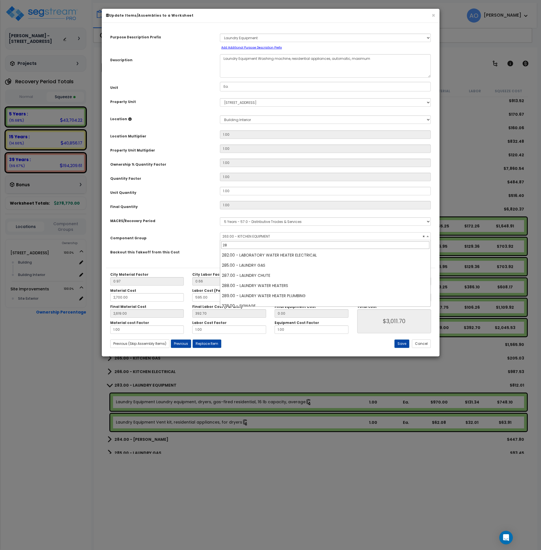
scroll to position [0, 0]
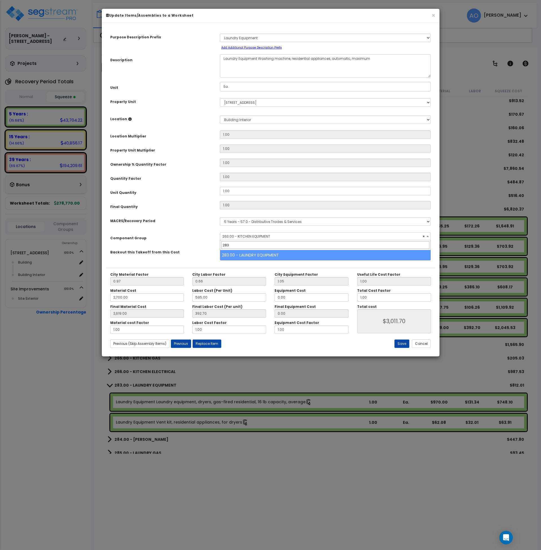
type input "283"
select select "45840"
click at [401, 341] on button "Save" at bounding box center [402, 343] width 15 height 8
type input "2700.00"
type input "2619.00"
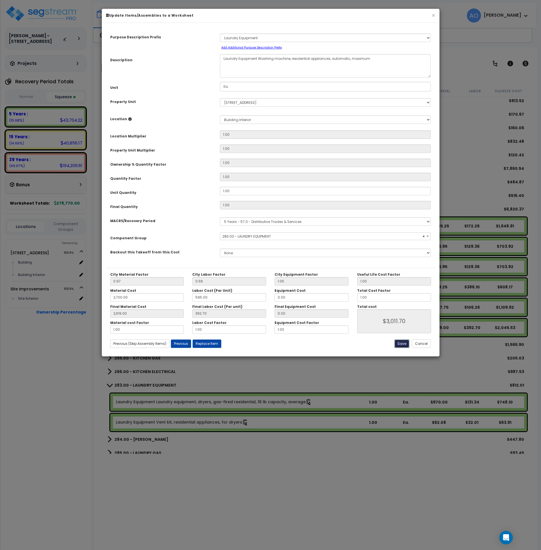
type input "3011.70"
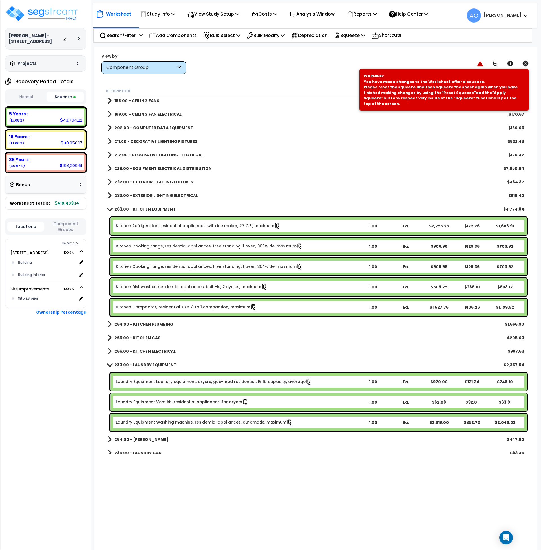
click at [218, 421] on link "Laundry Equipment Washing machine, residential appliances, automatic, maximum" at bounding box center [204, 422] width 177 height 6
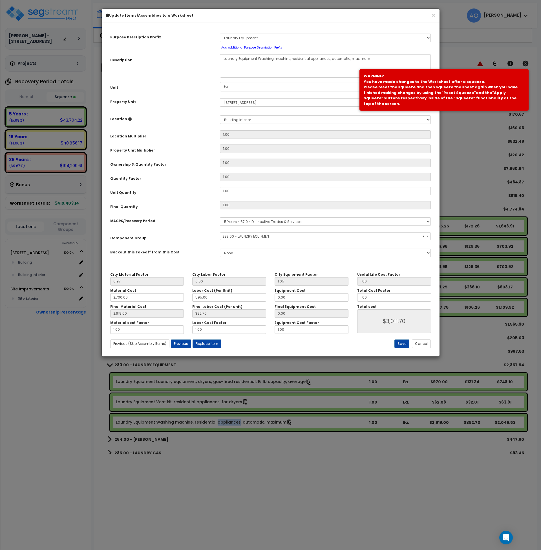
select select "45840"
click at [212, 344] on button "Replace Item" at bounding box center [207, 343] width 29 height 8
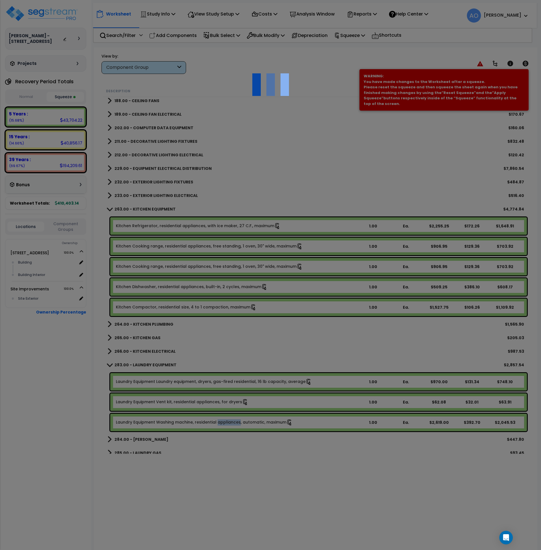
type input "1"
type input "Ea."
select select "175607"
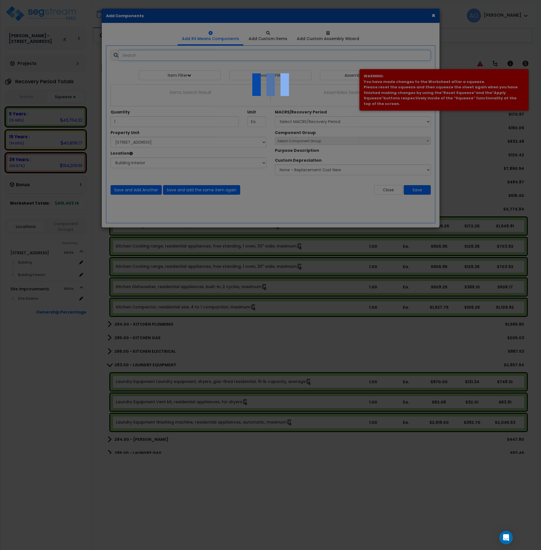
select select "461"
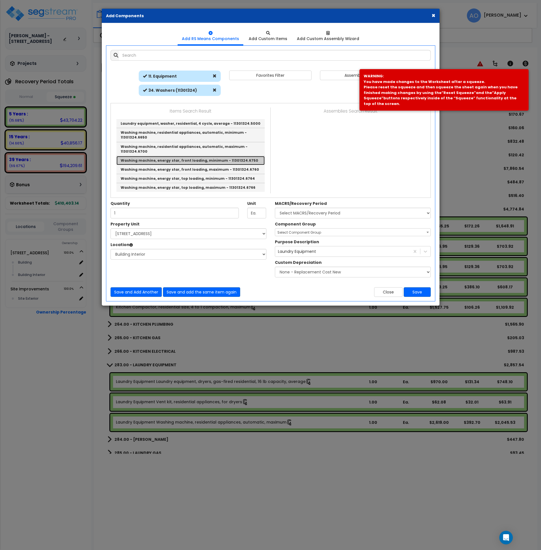
click at [209, 156] on link "Washing machine, energy star, front loading, minimum - 11301324.6750" at bounding box center [191, 160] width 148 height 9
type input "Washing machine, energy star, front loading, minimum - 11301324.6750"
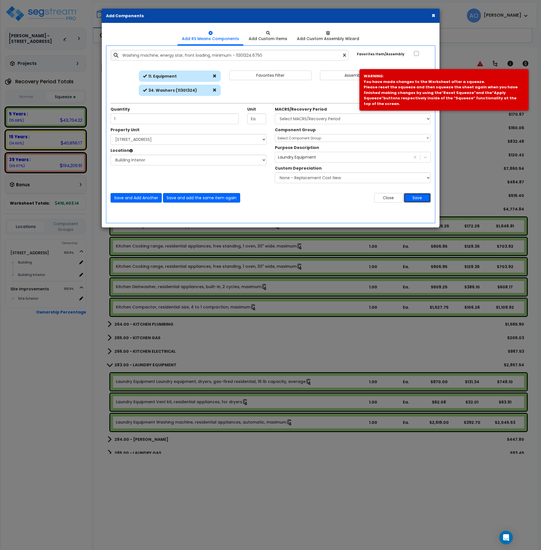
click at [422, 197] on button "Save" at bounding box center [417, 198] width 27 height 10
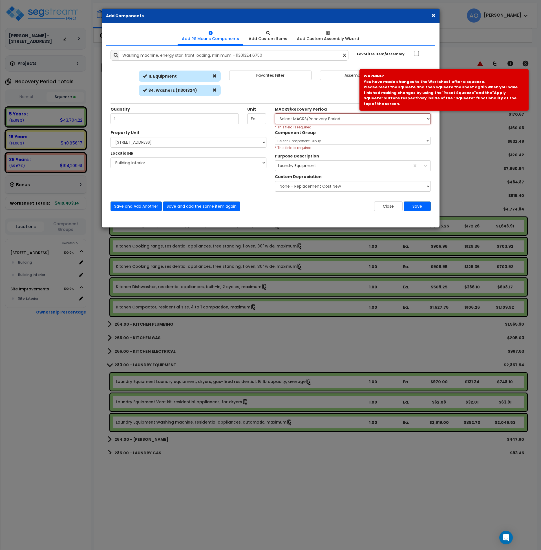
click at [297, 118] on select "Select MACRS/Recovery Period 5 Years - 57.0 - Distributive Trades & Services 5 …" at bounding box center [353, 118] width 156 height 11
select select "3667"
click at [275, 113] on select "Select MACRS/Recovery Period 5 Years - 57.0 - Distributive Trades & Services 5 …" at bounding box center [353, 118] width 156 height 11
click at [301, 141] on span "Select Component Group" at bounding box center [300, 141] width 44 height 5
type input "283"
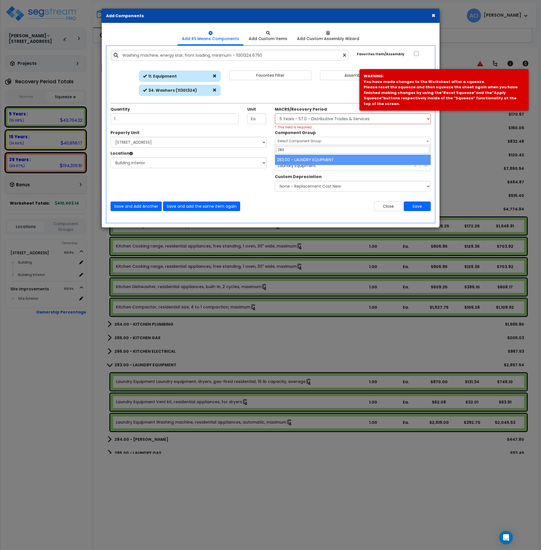
select select "45840"
click at [237, 192] on div "Property Unit Select 5414 Lancashire Dr Site Improvements Select Building 0 ×" at bounding box center [270, 162] width 329 height 65
click at [413, 207] on button "Save" at bounding box center [417, 206] width 27 height 10
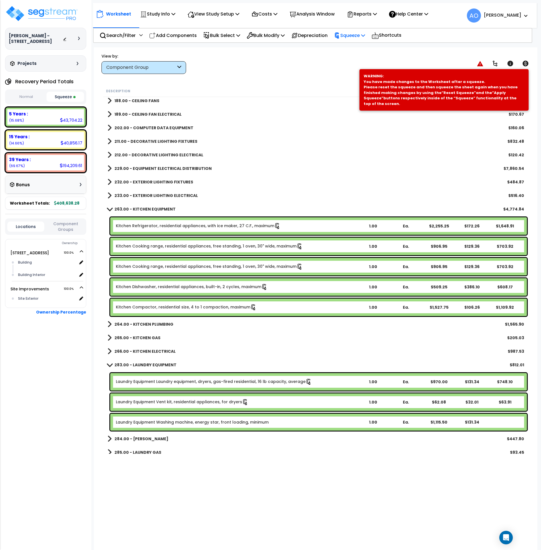
click at [358, 37] on p "Squeeze" at bounding box center [349, 36] width 31 height 8
click at [356, 46] on link "Re-squeeze" at bounding box center [360, 48] width 56 height 13
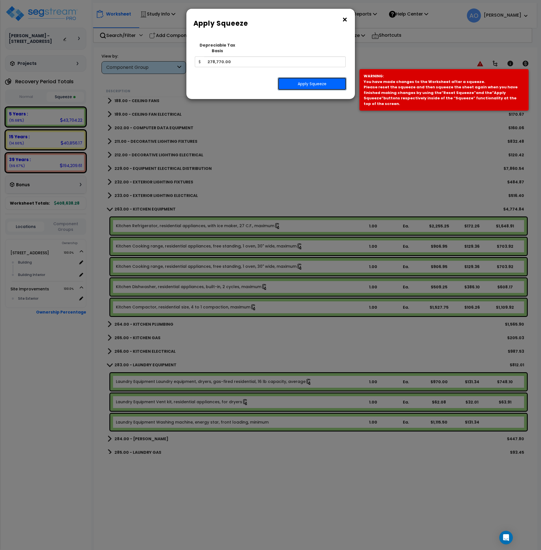
click at [319, 77] on button "Apply Squeeze" at bounding box center [312, 83] width 69 height 13
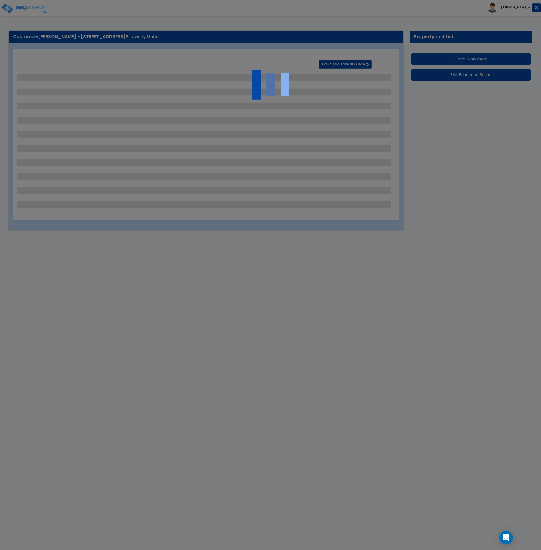
select select "2"
select select "1"
select select "2"
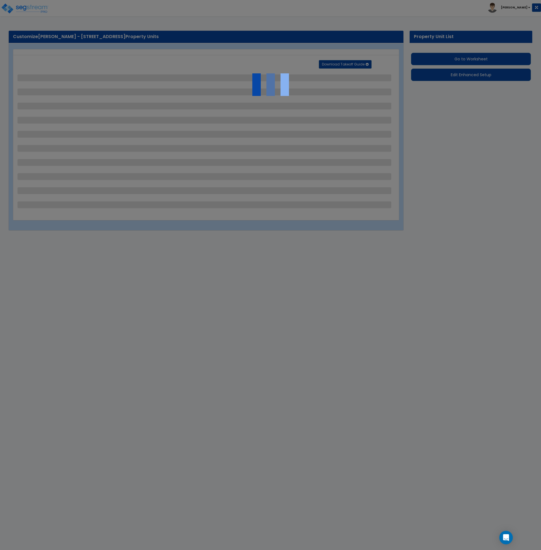
select select "8"
select select "10"
select select "1"
select select "2"
select select "1"
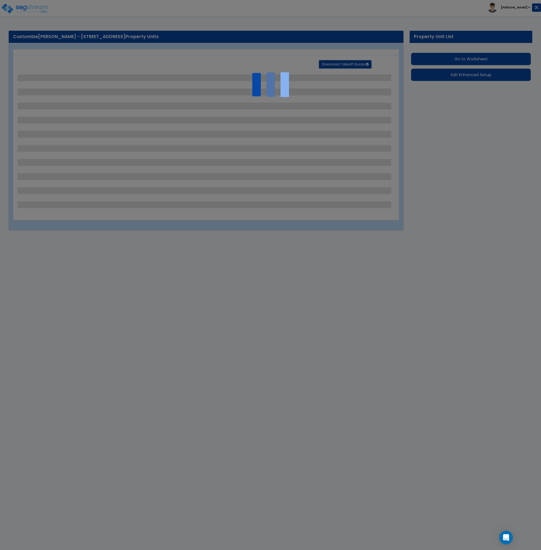
select select "2"
select select "1"
select select "2"
select select "1"
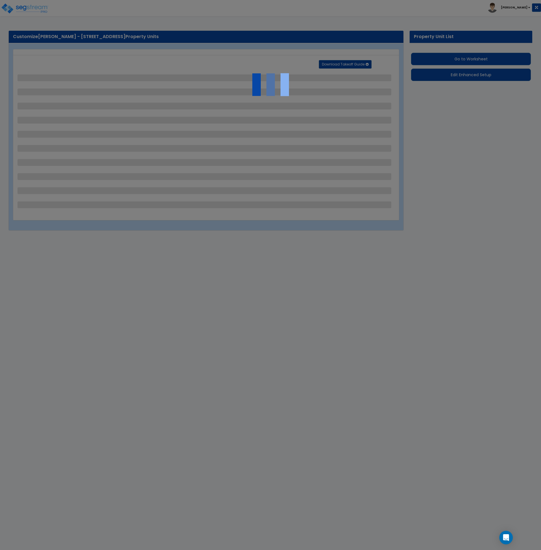
select select "6"
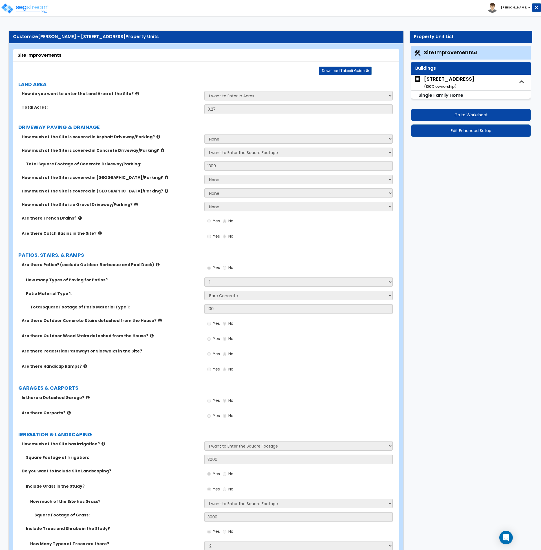
click at [456, 78] on div "[STREET_ADDRESS] ( 100 % ownership)" at bounding box center [449, 82] width 51 height 14
select select "7"
select select "3"
select select "2"
select select "1"
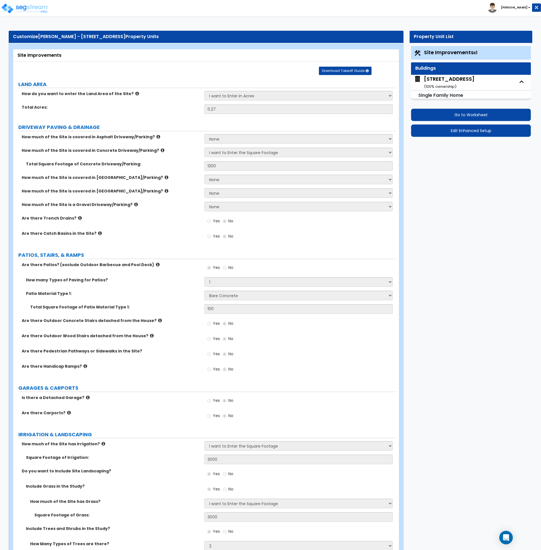
select select "2"
select select "5"
select select "1"
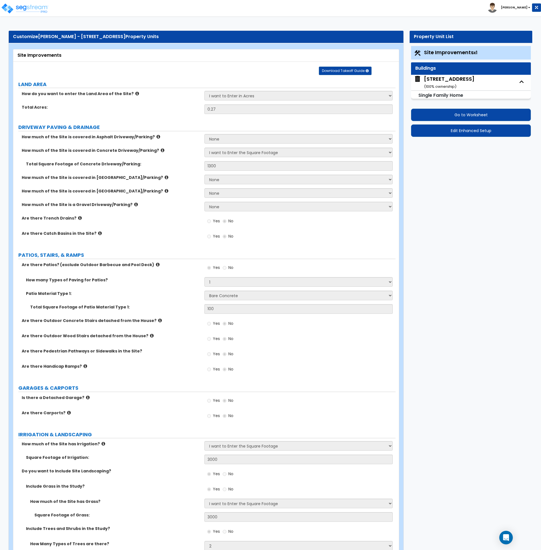
select select "1"
select select "5"
select select "3"
select select "1"
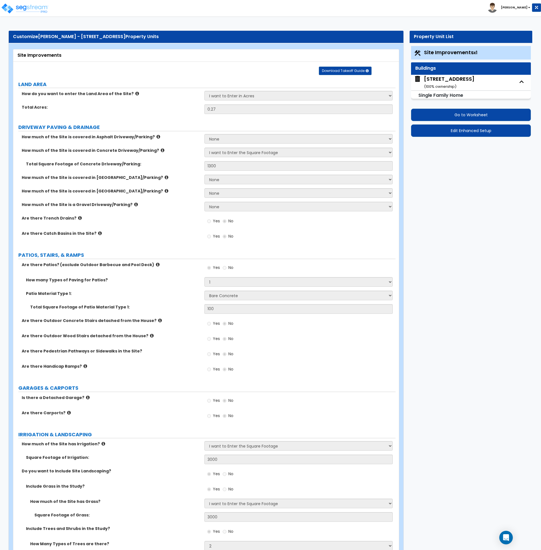
select select "1"
select select "2"
select select "1"
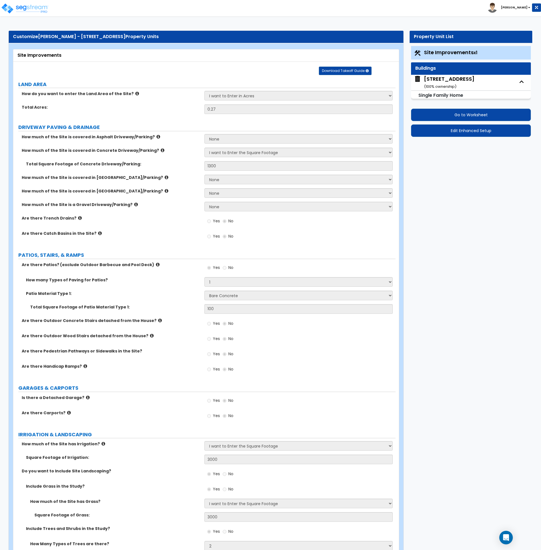
select select "2"
select select "1"
select select "2"
select select "3"
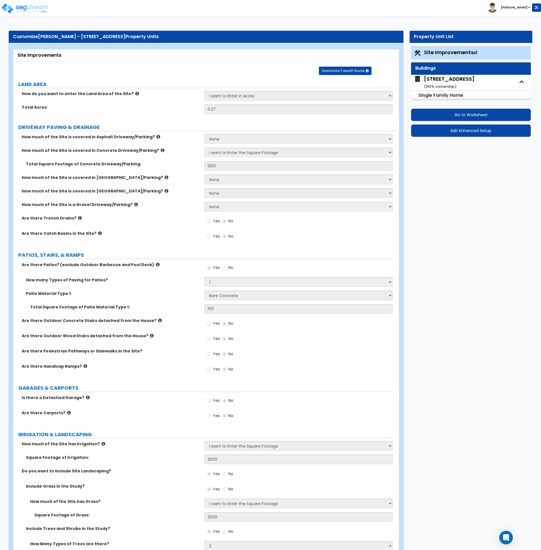
select select "3"
select select "1"
select select "2"
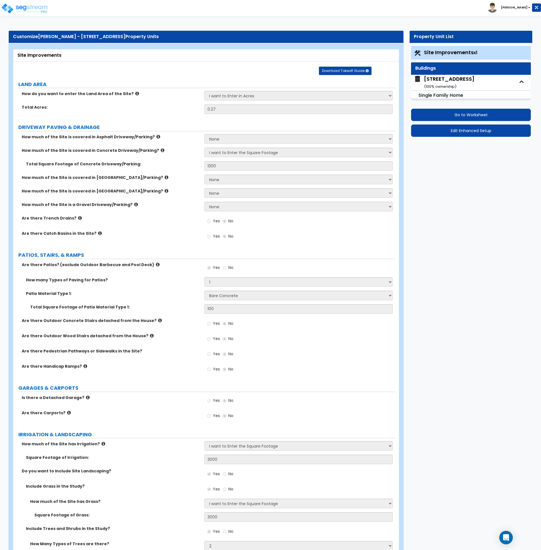
select select "2"
select select "1"
select select "2"
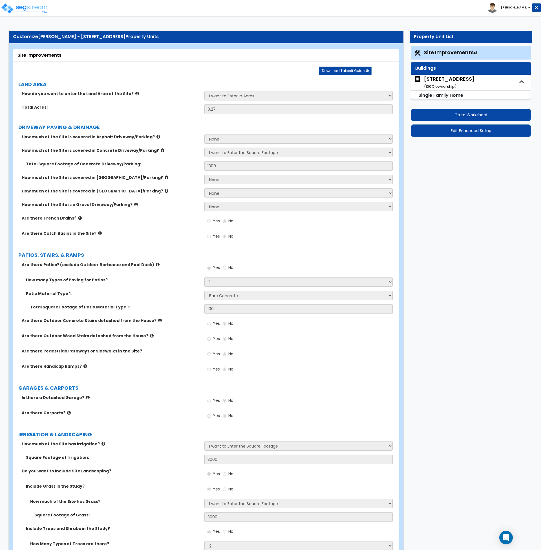
select select "3"
select select "2"
select select "1"
select select "2"
select select "1"
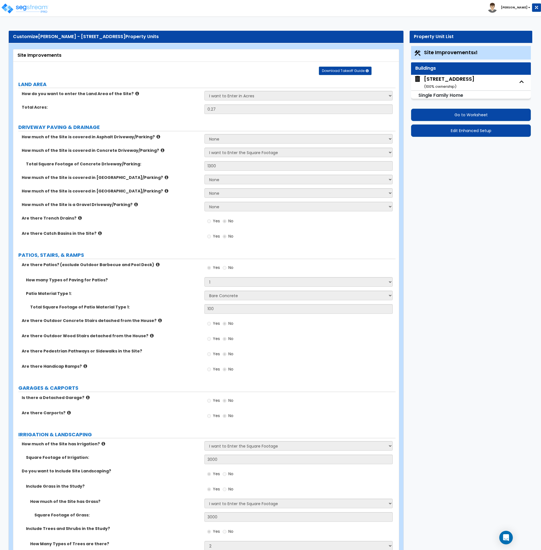
select select "2"
select select "1"
select select "2"
select select "6"
select select "1"
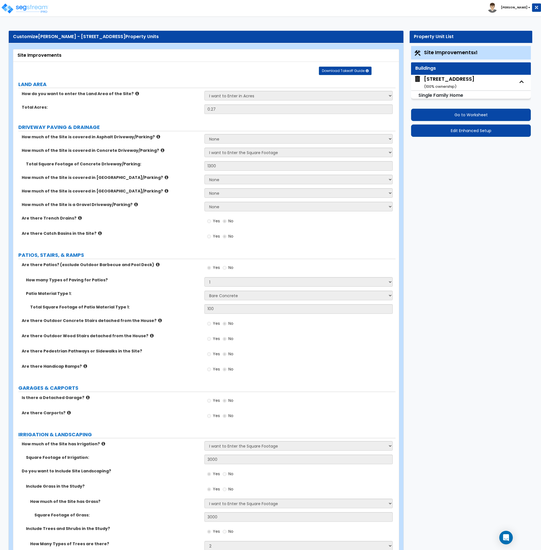
select select "1"
select select "2"
select select "1"
select select "2"
select select "1"
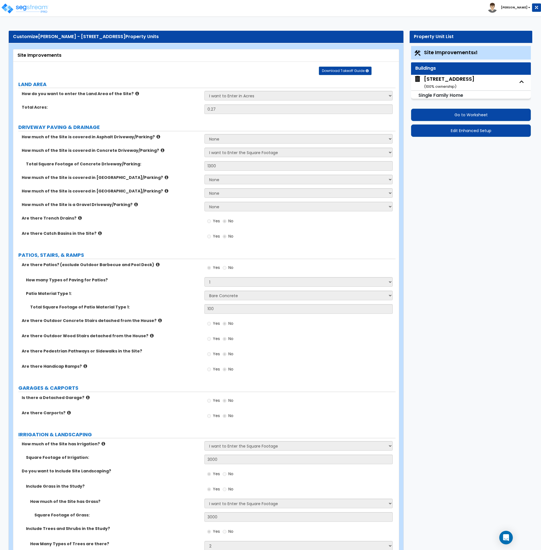
select select "2"
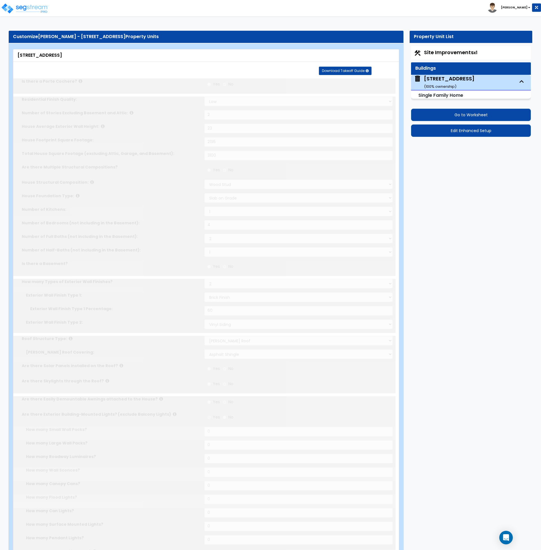
type input "5"
select select "2"
type input "1"
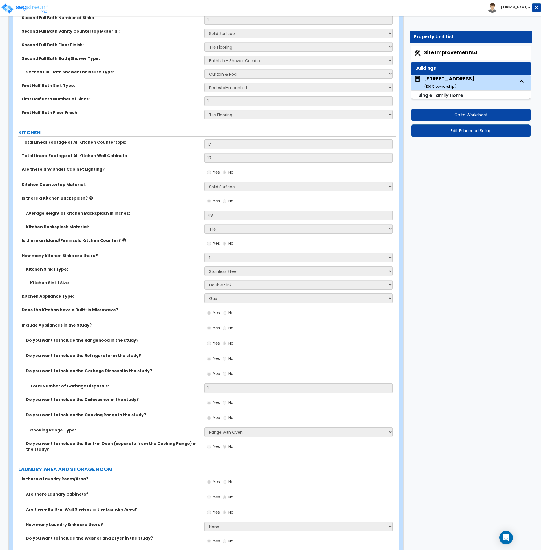
scroll to position [2075, 0]
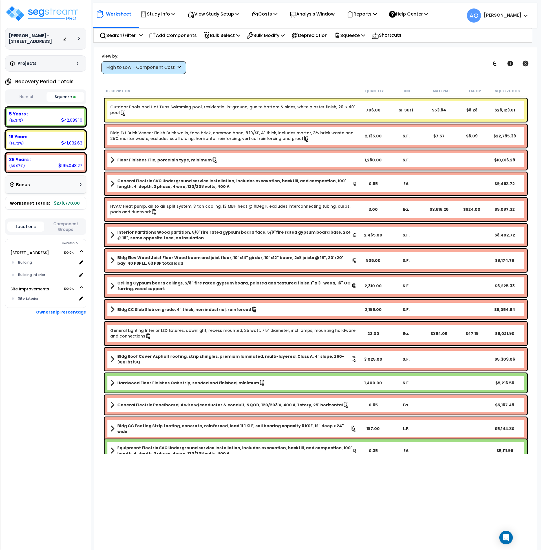
click at [36, 186] on div "Bonus" at bounding box center [46, 184] width 72 height 11
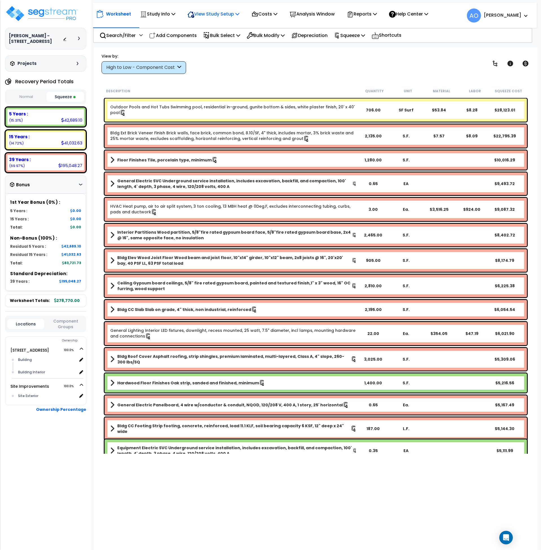
click at [217, 15] on p "View Study Setup" at bounding box center [214, 14] width 52 height 8
click at [157, 12] on p "Study Info" at bounding box center [157, 14] width 35 height 8
click at [153, 25] on link "Study Setup" at bounding box center [165, 26] width 56 height 11
click at [308, 14] on p "Analysis Window" at bounding box center [312, 14] width 45 height 8
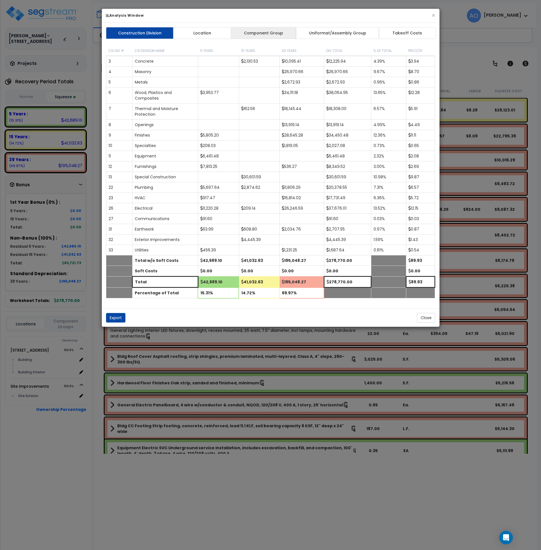
click at [262, 33] on link "Component Group" at bounding box center [263, 33] width 65 height 12
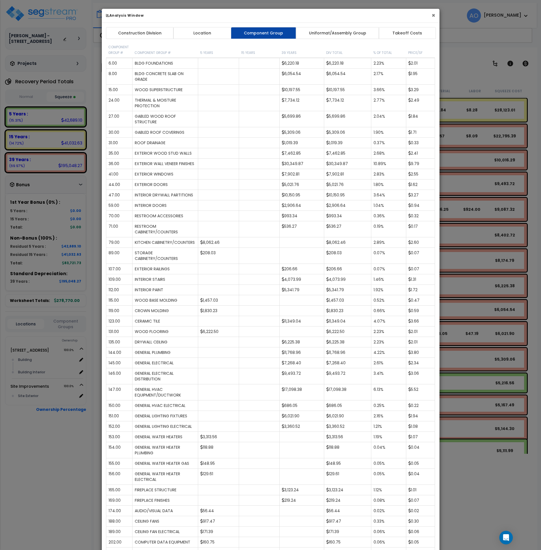
click at [433, 16] on button "×" at bounding box center [434, 15] width 4 height 6
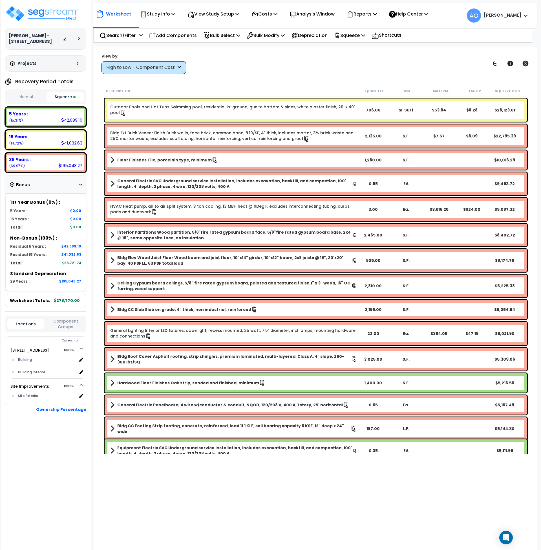
click at [301, 54] on div "View by: High to Low - Component Cost High to Low - Component Cost" at bounding box center [316, 63] width 433 height 21
click at [526, 63] on icon at bounding box center [526, 63] width 7 height 7
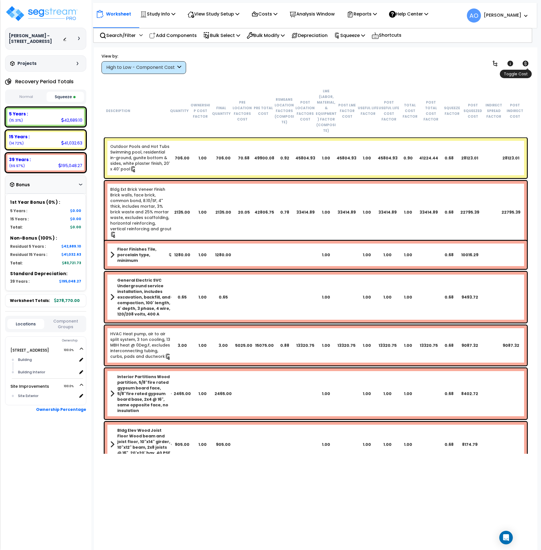
click at [527, 63] on icon at bounding box center [526, 64] width 6 height 6
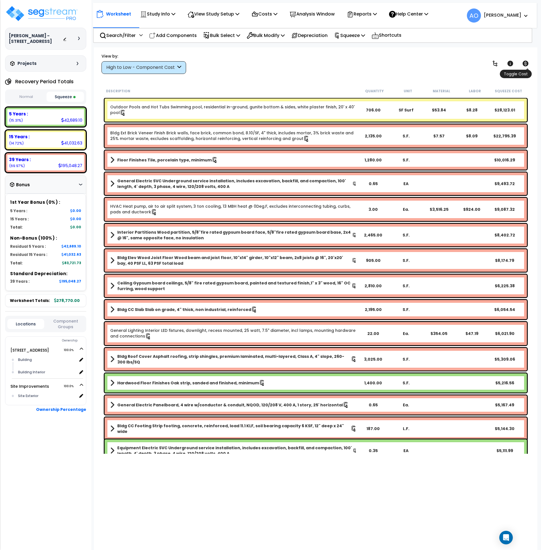
click at [527, 63] on icon at bounding box center [526, 64] width 6 height 6
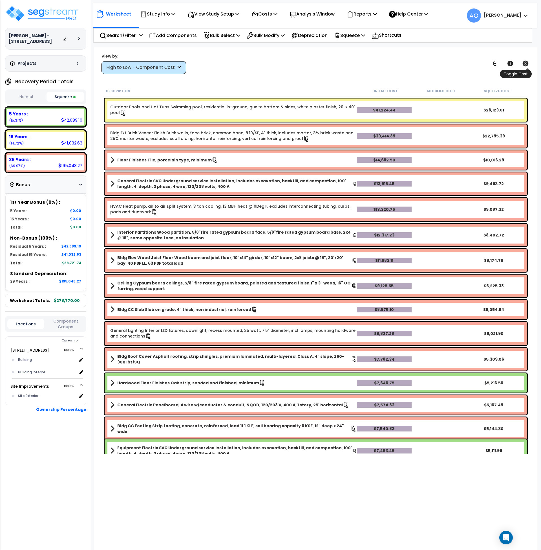
click at [527, 63] on icon at bounding box center [526, 64] width 6 height 6
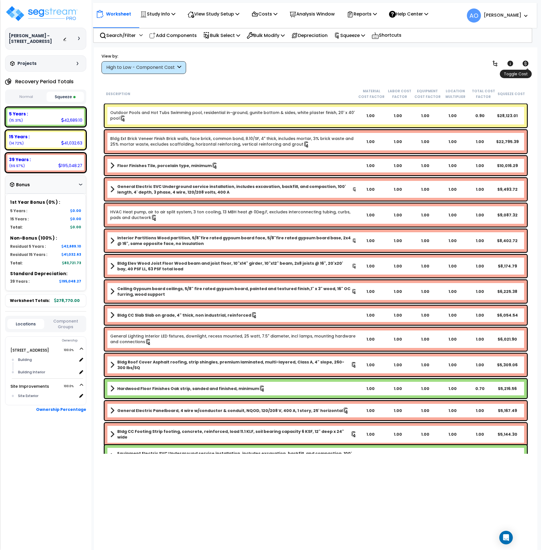
click at [527, 63] on icon at bounding box center [526, 64] width 6 height 6
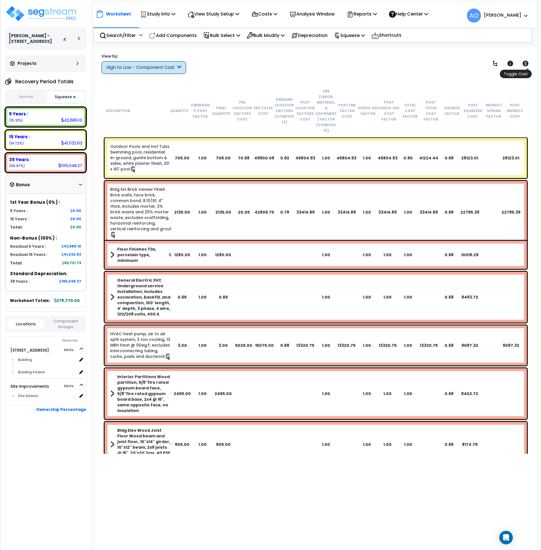
click at [527, 63] on icon at bounding box center [526, 64] width 6 height 6
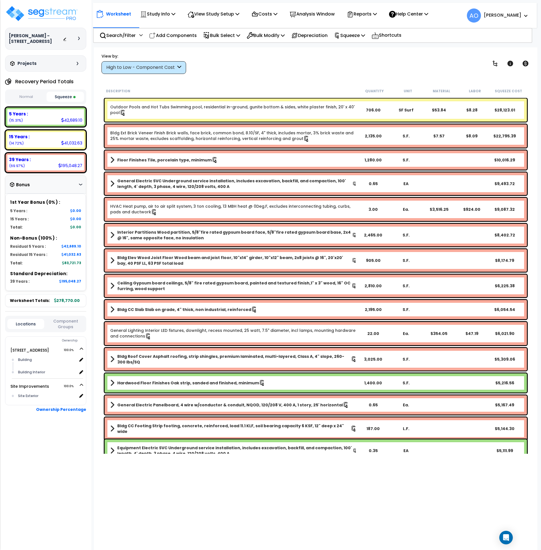
scroll to position [2, 0]
drag, startPoint x: 282, startPoint y: 72, endPoint x: 321, endPoint y: 56, distance: 41.8
click at [282, 72] on div "View by: High to Low - Component Cost High to Low - Component Cost" at bounding box center [316, 63] width 433 height 21
click at [370, 17] on p "Reports" at bounding box center [362, 14] width 30 height 8
click at [369, 25] on link "Get Report" at bounding box center [372, 26] width 56 height 11
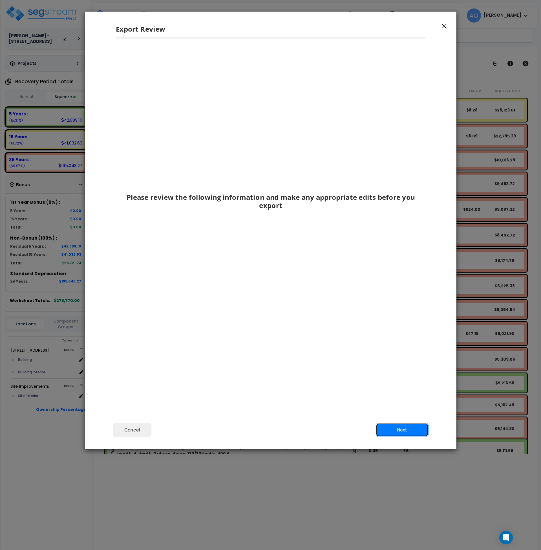
click at [400, 427] on button "Next" at bounding box center [402, 430] width 53 height 14
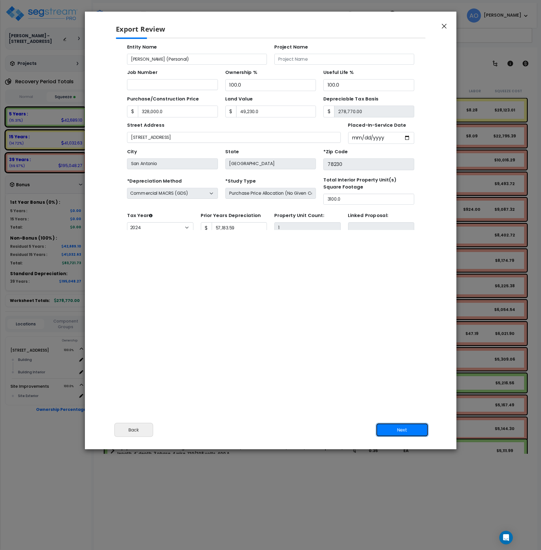
scroll to position [50, 0]
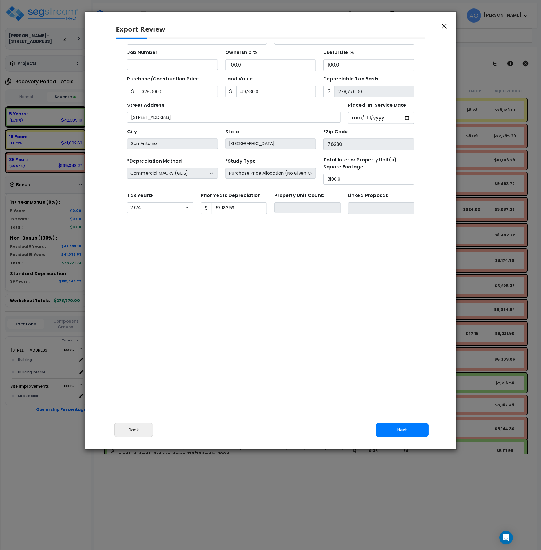
click at [442, 28] on icon "button" at bounding box center [444, 26] width 5 height 5
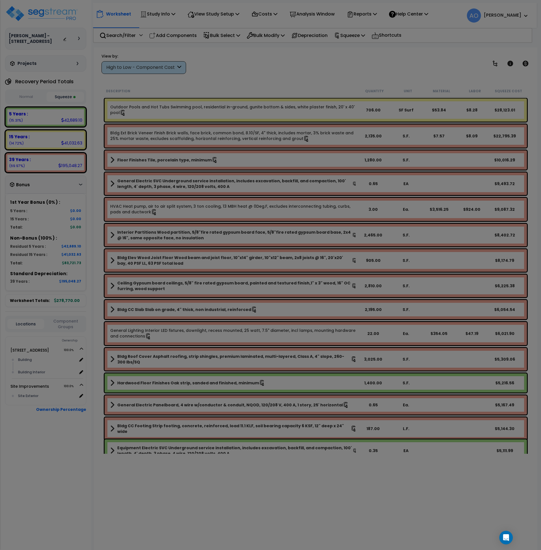
scroll to position [0, 0]
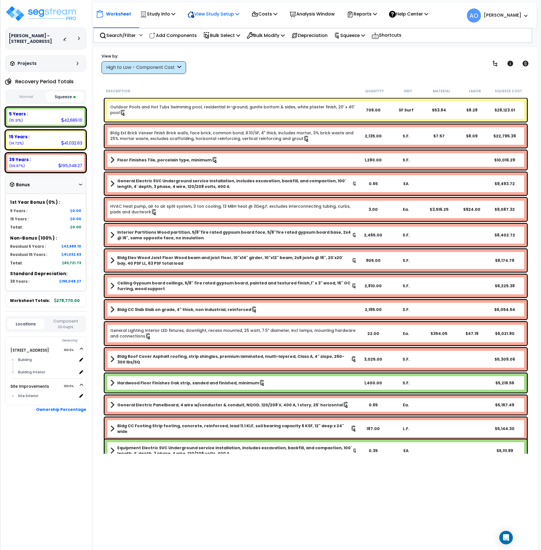
click at [210, 14] on p "View Study Setup" at bounding box center [214, 14] width 52 height 8
click at [161, 14] on p "Study Info" at bounding box center [157, 14] width 35 height 8
click at [162, 26] on link "Study Setup" at bounding box center [165, 26] width 56 height 11
click at [54, 11] on img at bounding box center [41, 13] width 73 height 17
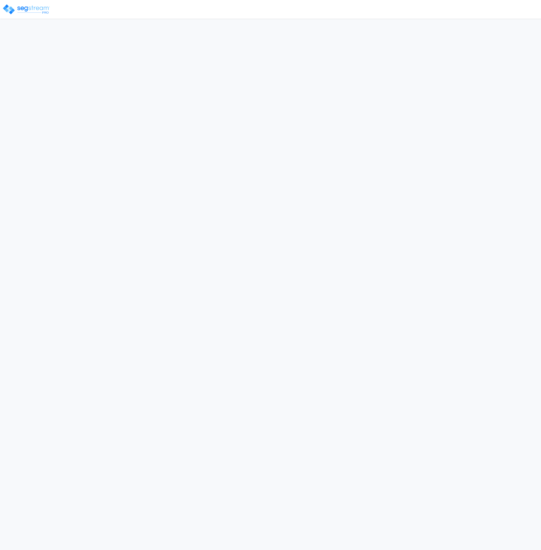
select select "2024"
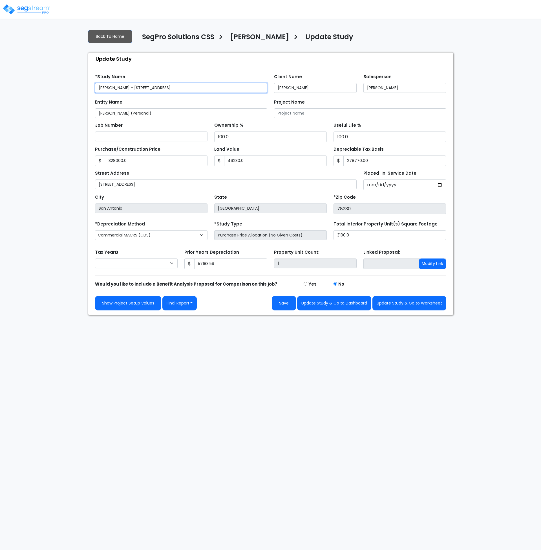
type input "328,000.0"
type input "49,230.0"
type input "278,770.00"
type input "57,183.59"
select select "2024"
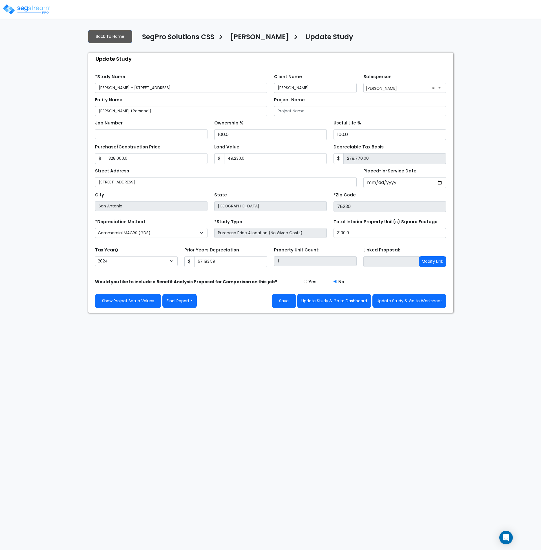
click at [131, 165] on div "Street Address 5414 Lancashire Dr Placed-In-Service Date 2016-01-08 *Purchase D…" at bounding box center [271, 176] width 358 height 24
type input "3"
type input "-49,227.00"
type input "33"
type input "-49,197.00"
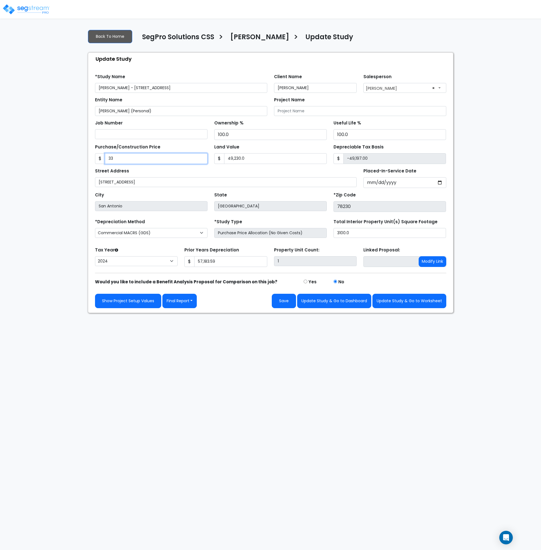
type input "332"
type input "-48,898.00"
type input "3325"
type input "-45,905.00"
type input "3,3258"
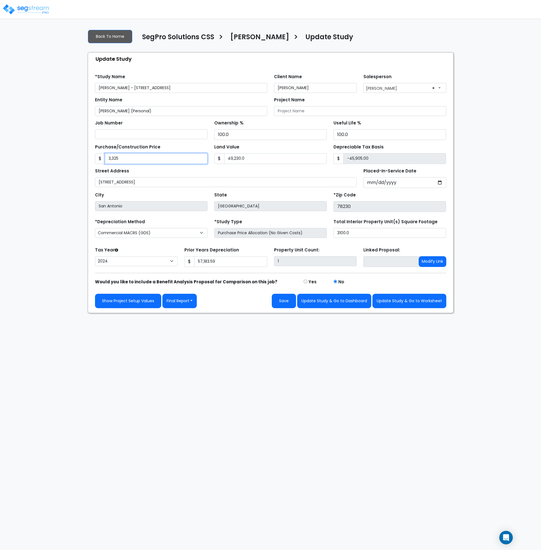
type input "-15,972.00"
type input "33,2582"
type input "283,352.00"
click at [277, 160] on input "49,230.0" at bounding box center [275, 158] width 103 height 11
click at [287, 313] on html "Notification x View All Andrew Oliverson SegPro Solutions Notification" at bounding box center [270, 156] width 541 height 313
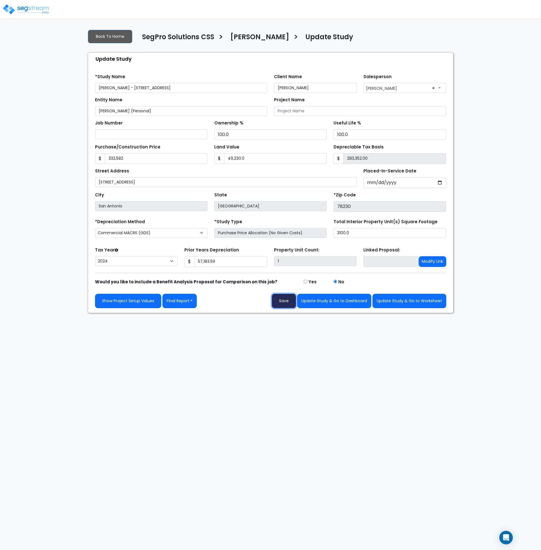
click at [287, 300] on button "Save" at bounding box center [284, 301] width 24 height 14
type input "332582"
type input "49230"
type input "57183.59"
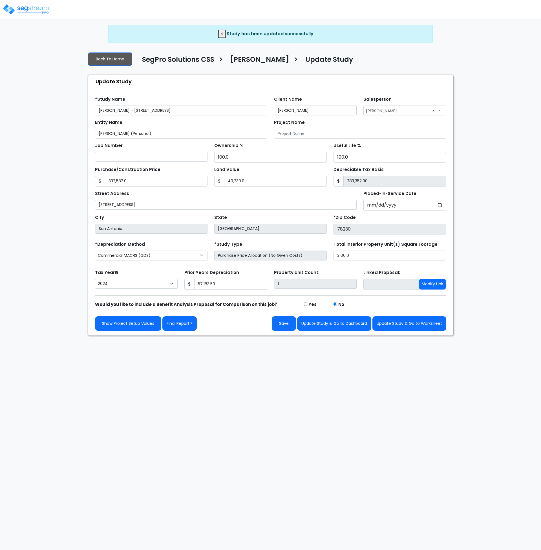
select select "2024"
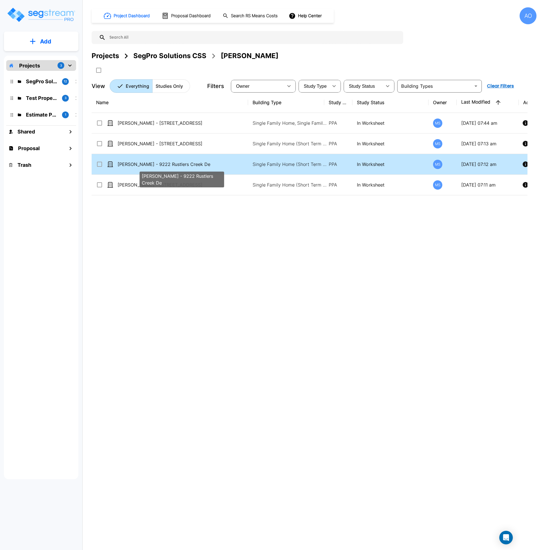
click at [168, 167] on p "[PERSON_NAME] - 9222 Rustlers Creek De" at bounding box center [182, 164] width 128 height 7
checkbox input "true"
click at [168, 167] on p "[PERSON_NAME] - 9222 Rustlers Creek De" at bounding box center [182, 164] width 128 height 7
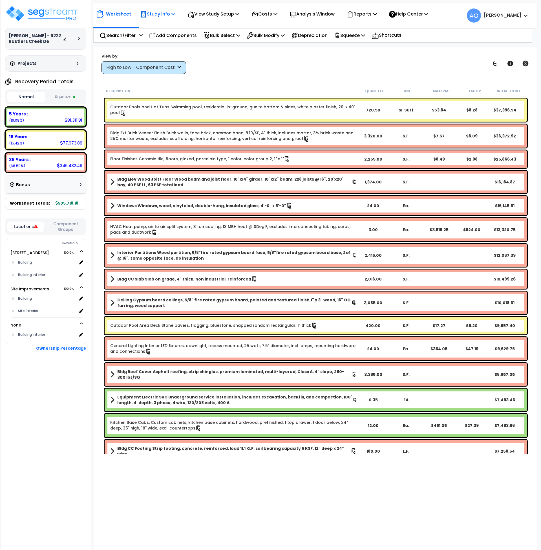
click at [161, 11] on p "Study Info" at bounding box center [157, 14] width 35 height 8
click at [163, 24] on link "Study Setup" at bounding box center [165, 26] width 56 height 11
click at [37, 12] on img at bounding box center [41, 13] width 73 height 17
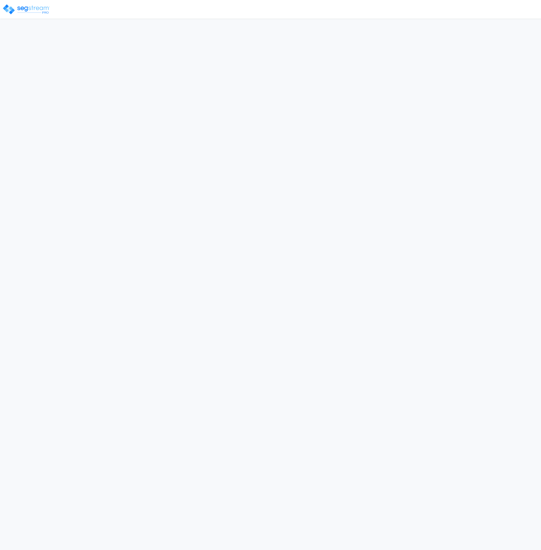
select select "2024"
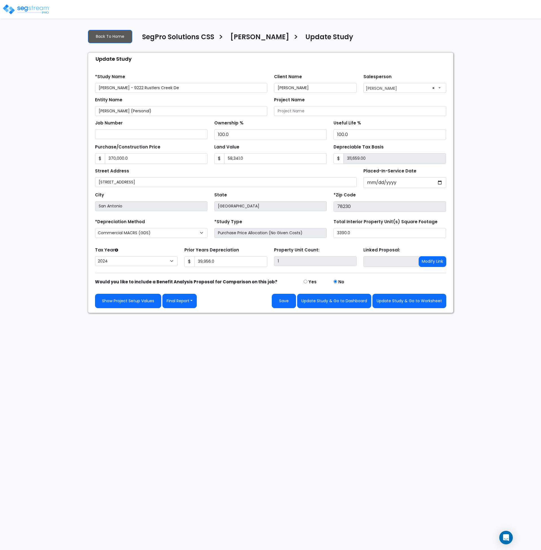
click at [263, 313] on html "Notification x View All [PERSON_NAME] SegPro Solutions Notification" at bounding box center [270, 156] width 541 height 313
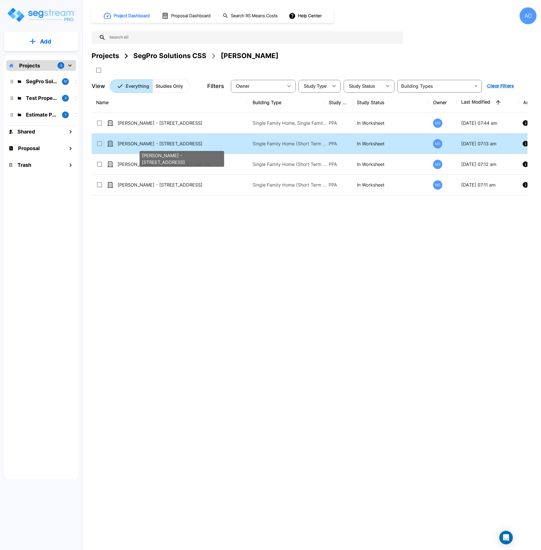
click at [147, 143] on p "[PERSON_NAME] - [STREET_ADDRESS]" at bounding box center [182, 143] width 128 height 7
checkbox input "true"
click at [147, 143] on p "[PERSON_NAME] - [STREET_ADDRESS]" at bounding box center [182, 143] width 128 height 7
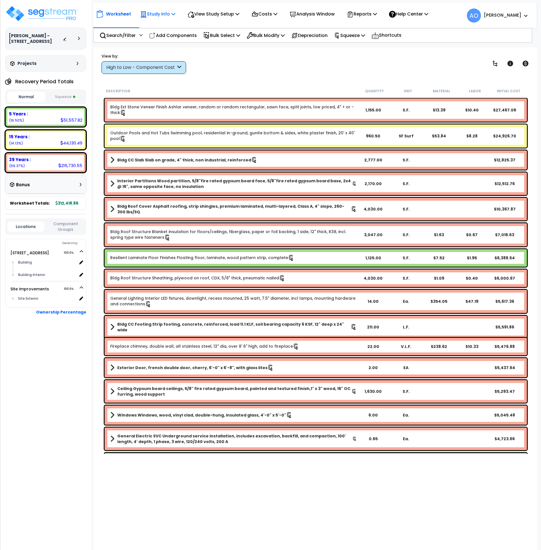
click at [159, 15] on p "Study Info" at bounding box center [157, 14] width 35 height 8
click at [162, 28] on link "Study Setup" at bounding box center [165, 26] width 56 height 11
click at [43, 12] on img at bounding box center [41, 13] width 73 height 17
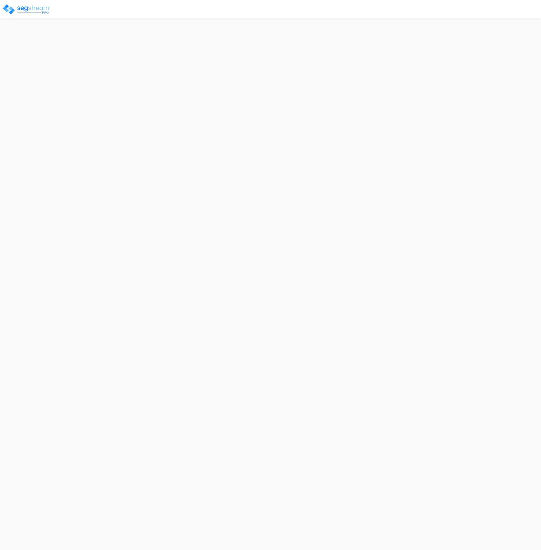
select select "2024"
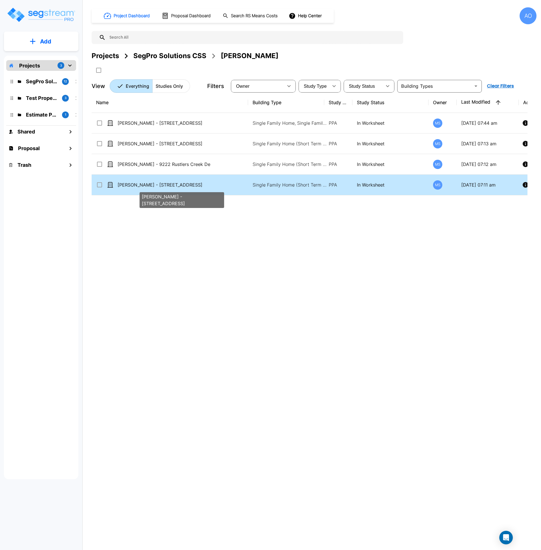
click at [155, 186] on p "[PERSON_NAME] - [STREET_ADDRESS]" at bounding box center [182, 184] width 128 height 7
checkbox input "true"
click at [155, 186] on p "[PERSON_NAME] - [STREET_ADDRESS]" at bounding box center [182, 184] width 128 height 7
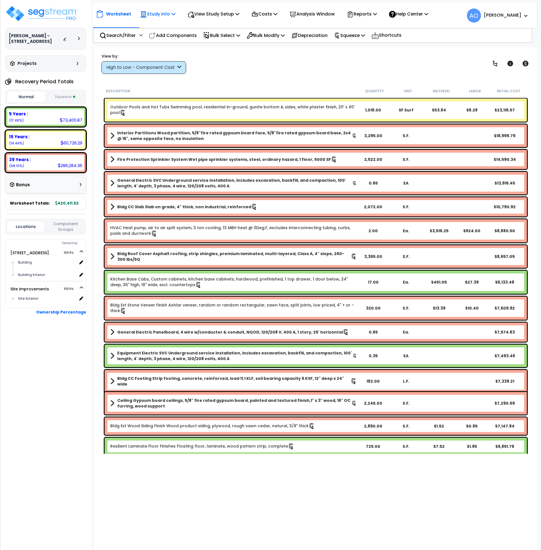
click at [164, 14] on p "Study Info" at bounding box center [157, 14] width 35 height 8
click at [163, 28] on link "Study Setup" at bounding box center [165, 26] width 56 height 11
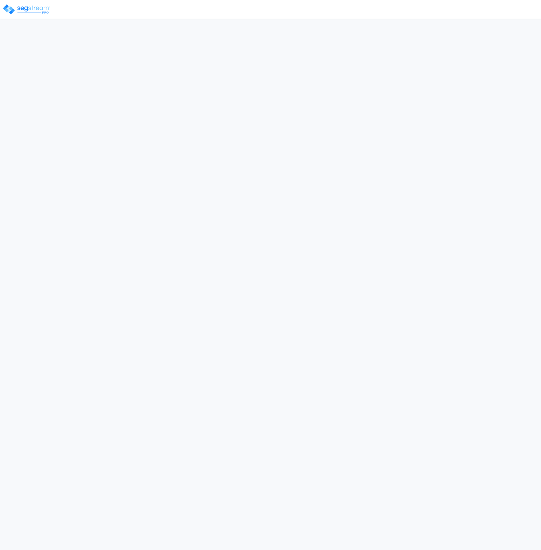
select select "2024"
